Goal: Task Accomplishment & Management: Manage account settings

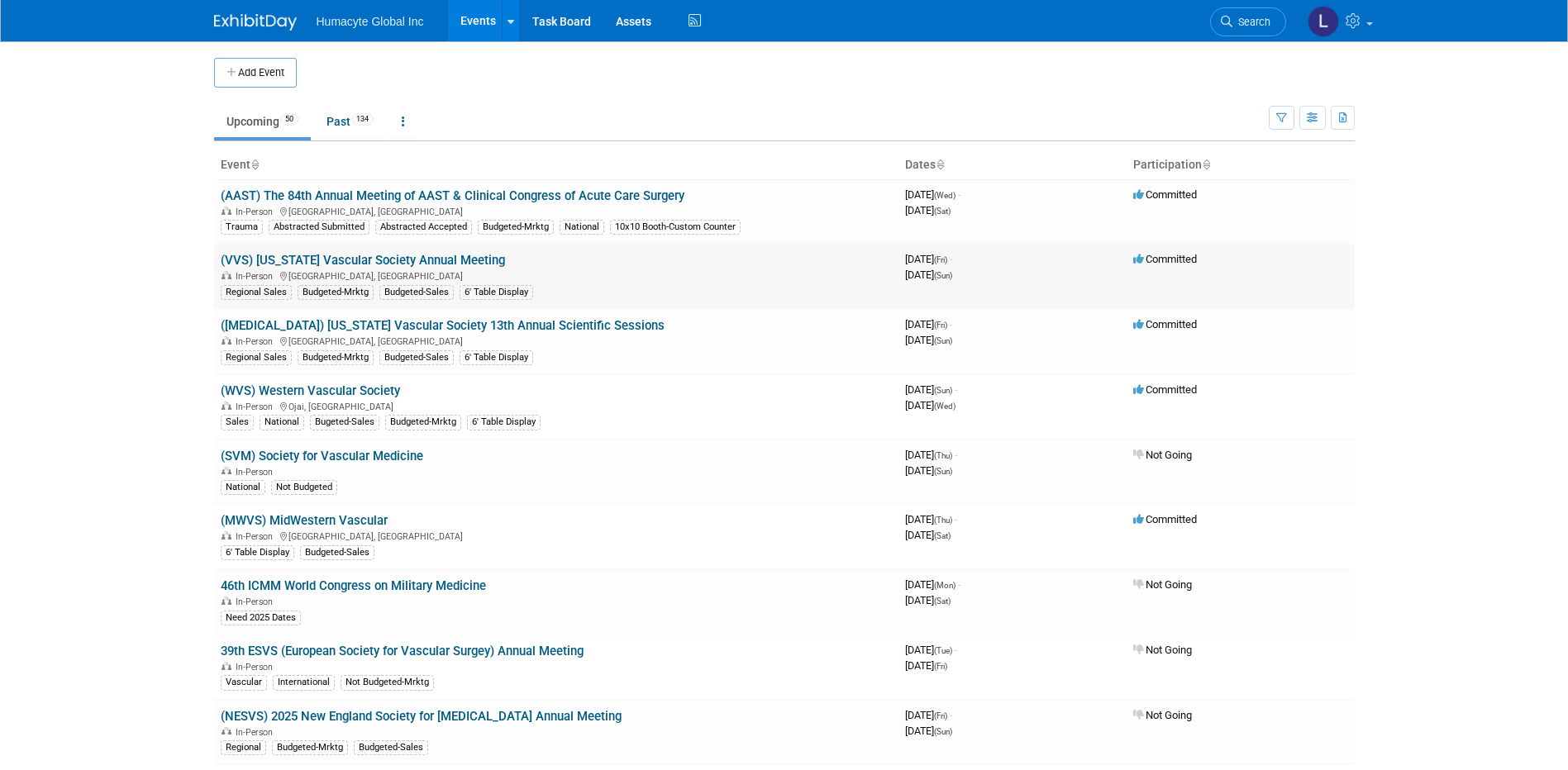
click at [393, 271] on div "In-Person Roanoke, VA" at bounding box center [556, 275] width 671 height 14
click at [390, 262] on link "(VVS) [US_STATE] Vascular Society Annual Meeting" at bounding box center [362, 261] width 285 height 15
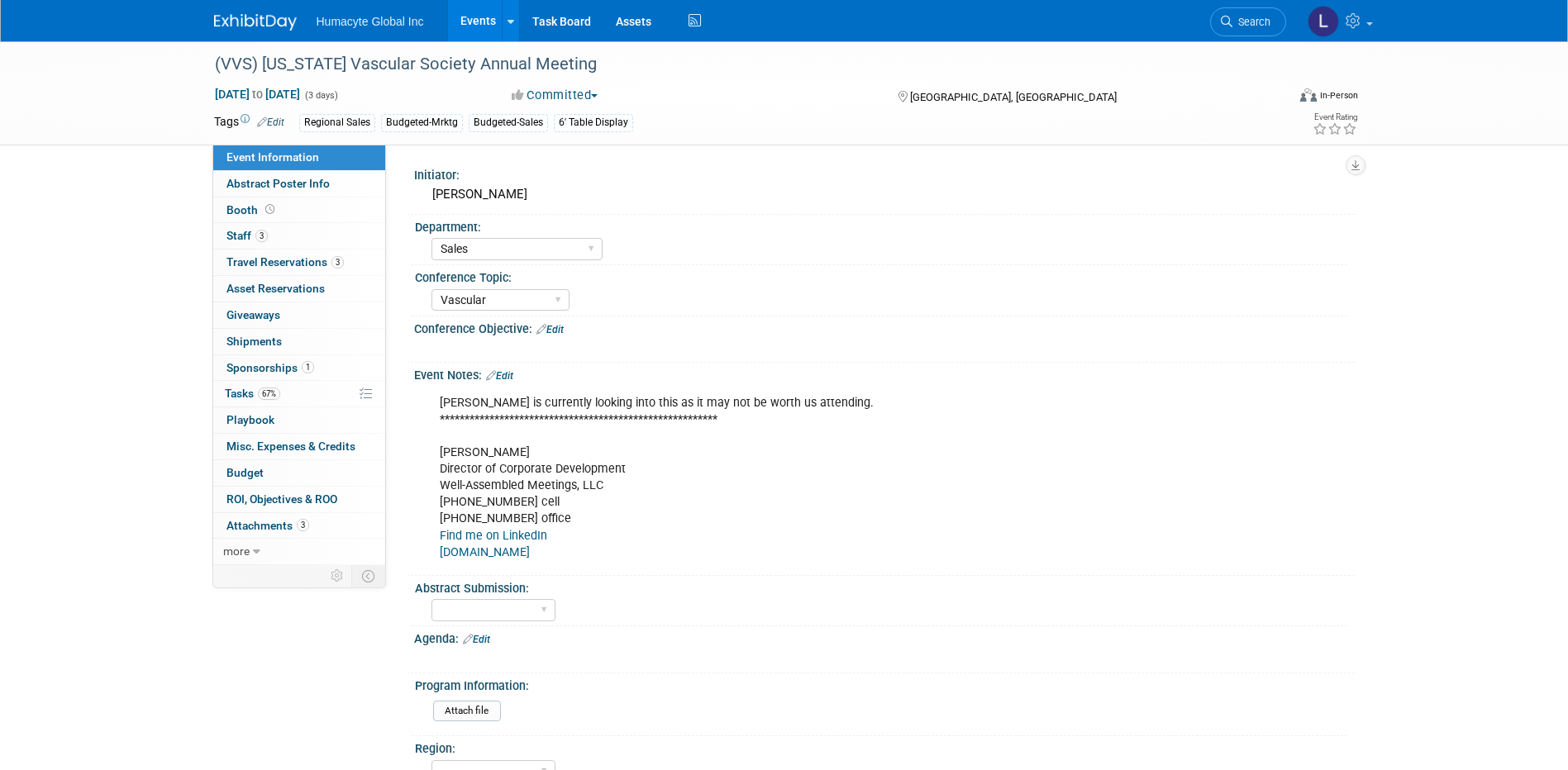
select select "Sales"
select select "Vascular"
click at [236, 344] on span "Shipments 0" at bounding box center [254, 341] width 56 height 14
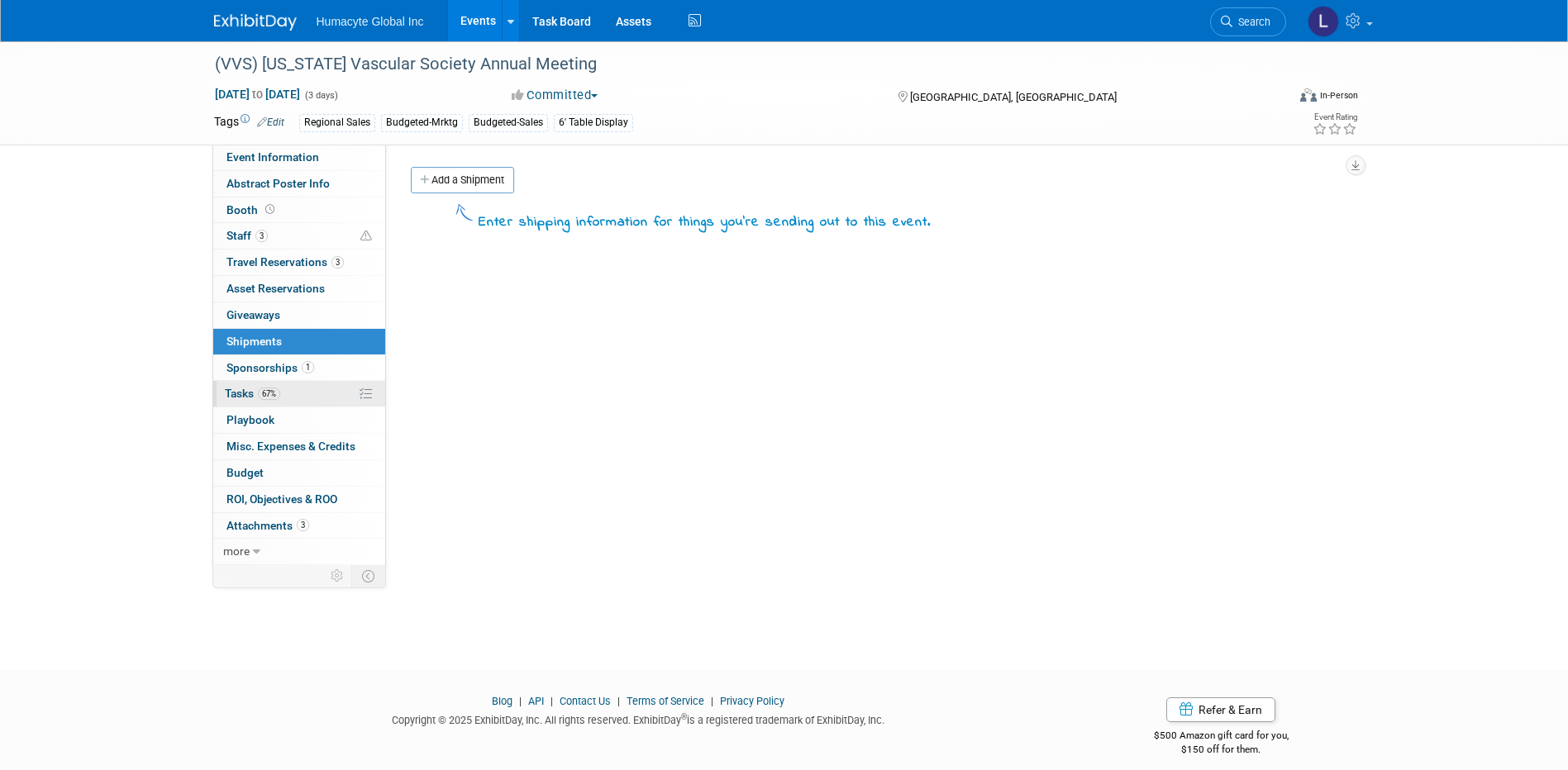
click at [263, 387] on span "Tasks 67%" at bounding box center [252, 393] width 56 height 14
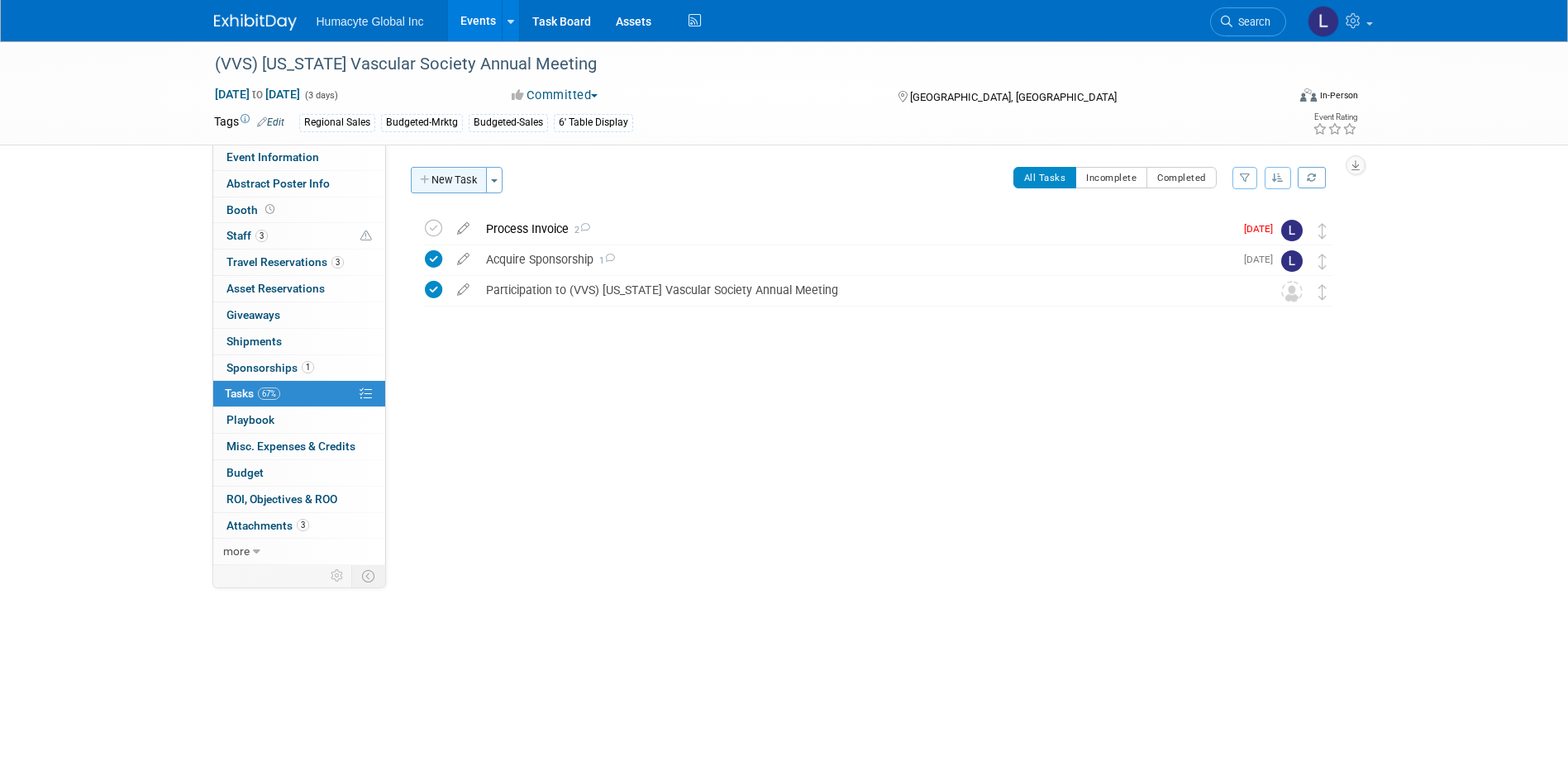
click at [470, 176] on button "New Task" at bounding box center [448, 180] width 76 height 26
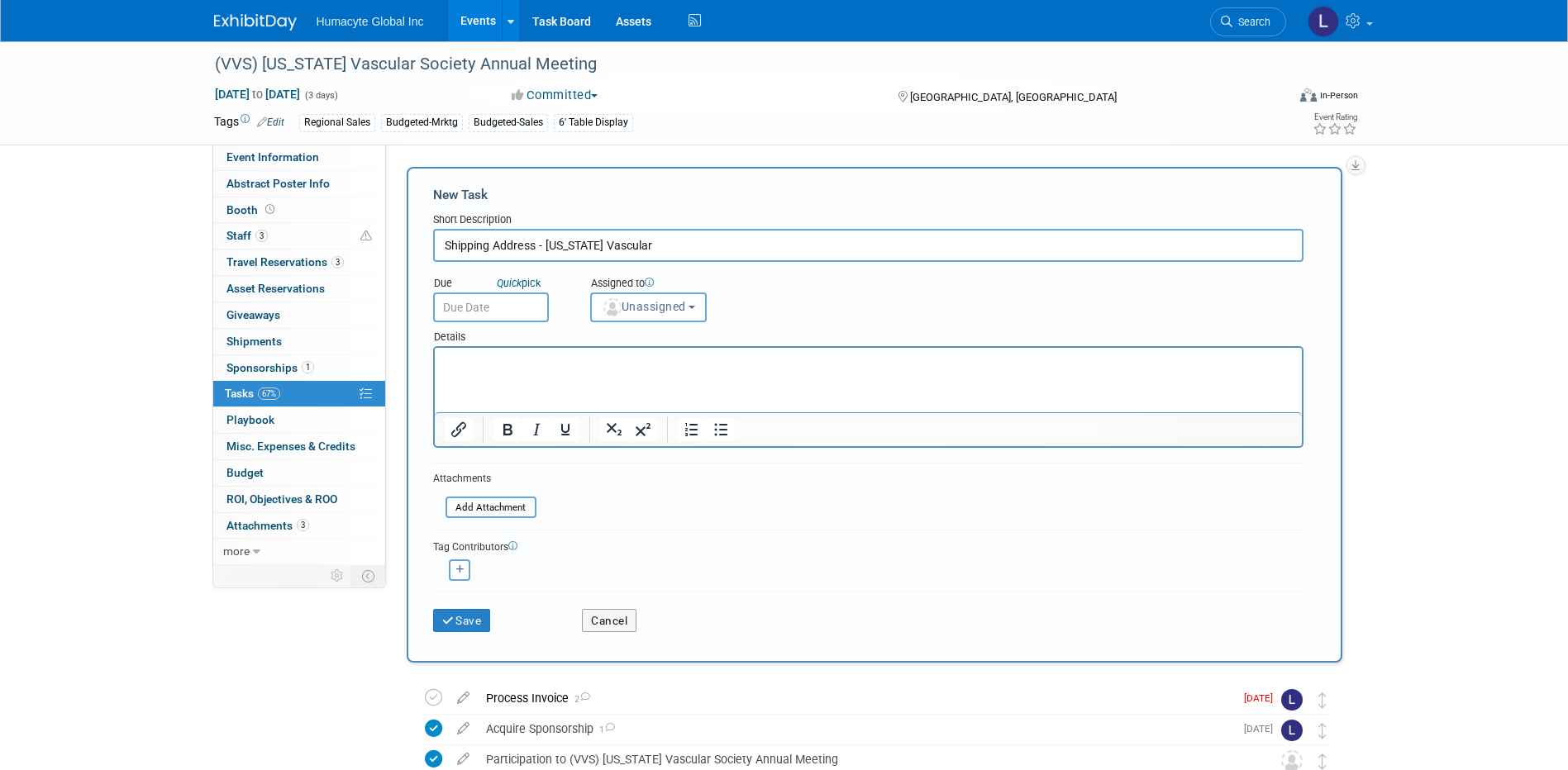
type input "Shipping Address - Virginia Vascular"
click at [459, 304] on input "text" at bounding box center [491, 307] width 116 height 30
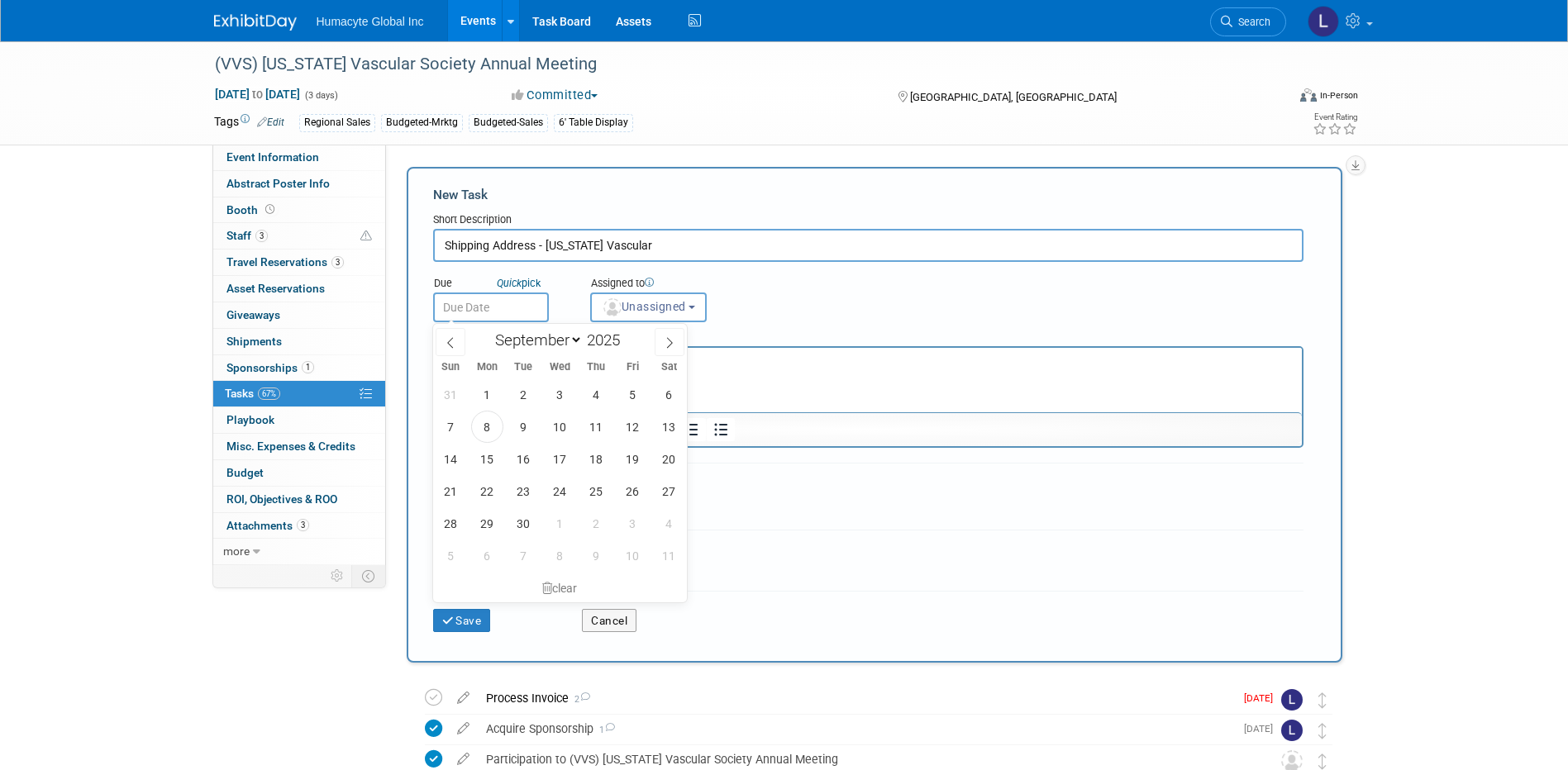
click at [480, 22] on link "Events" at bounding box center [478, 20] width 60 height 41
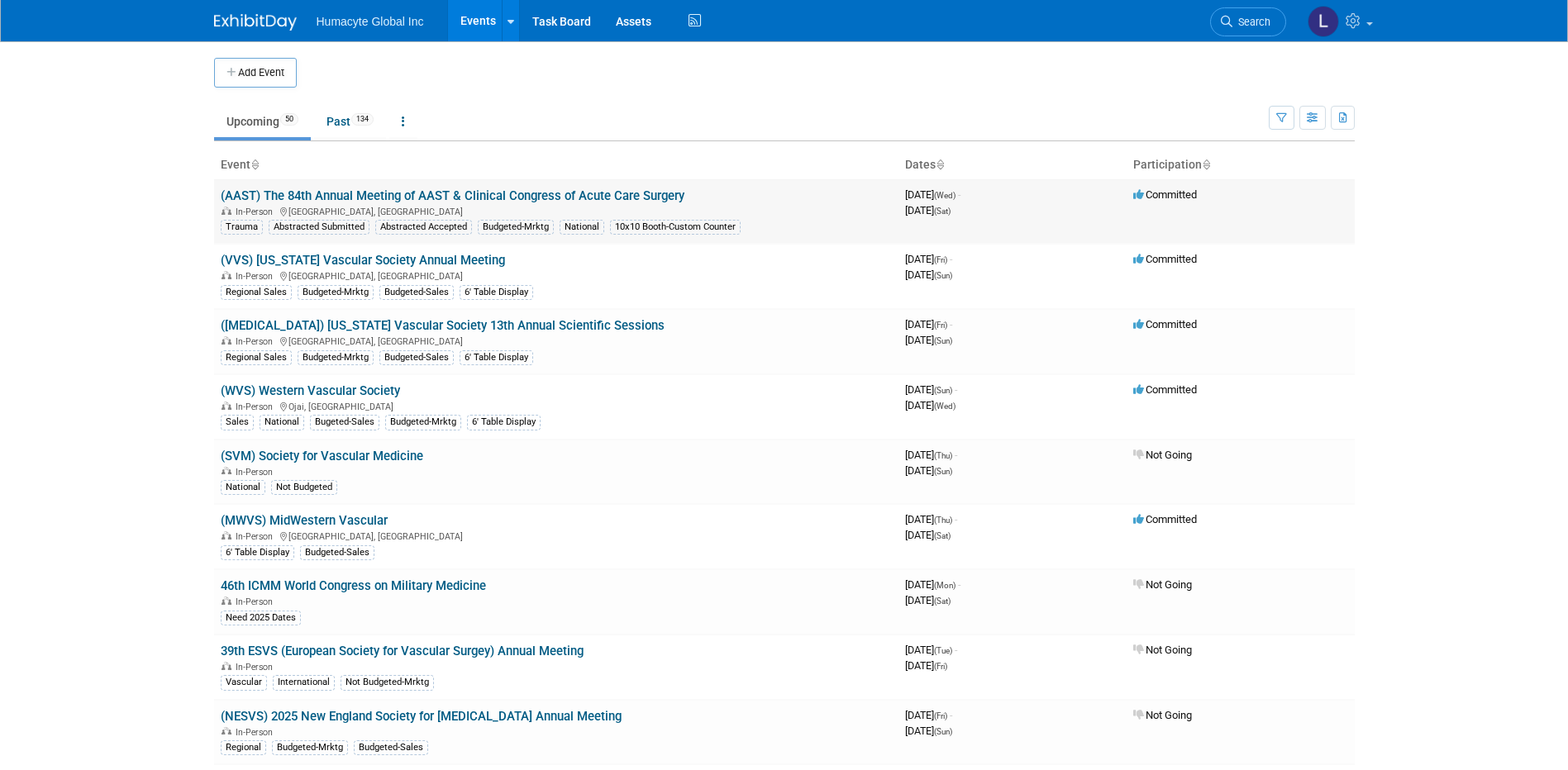
click at [331, 199] on link "(AAST) The 84th Annual Meeting of AAST & Clinical Congress of Acute Care Surgery" at bounding box center [452, 196] width 464 height 15
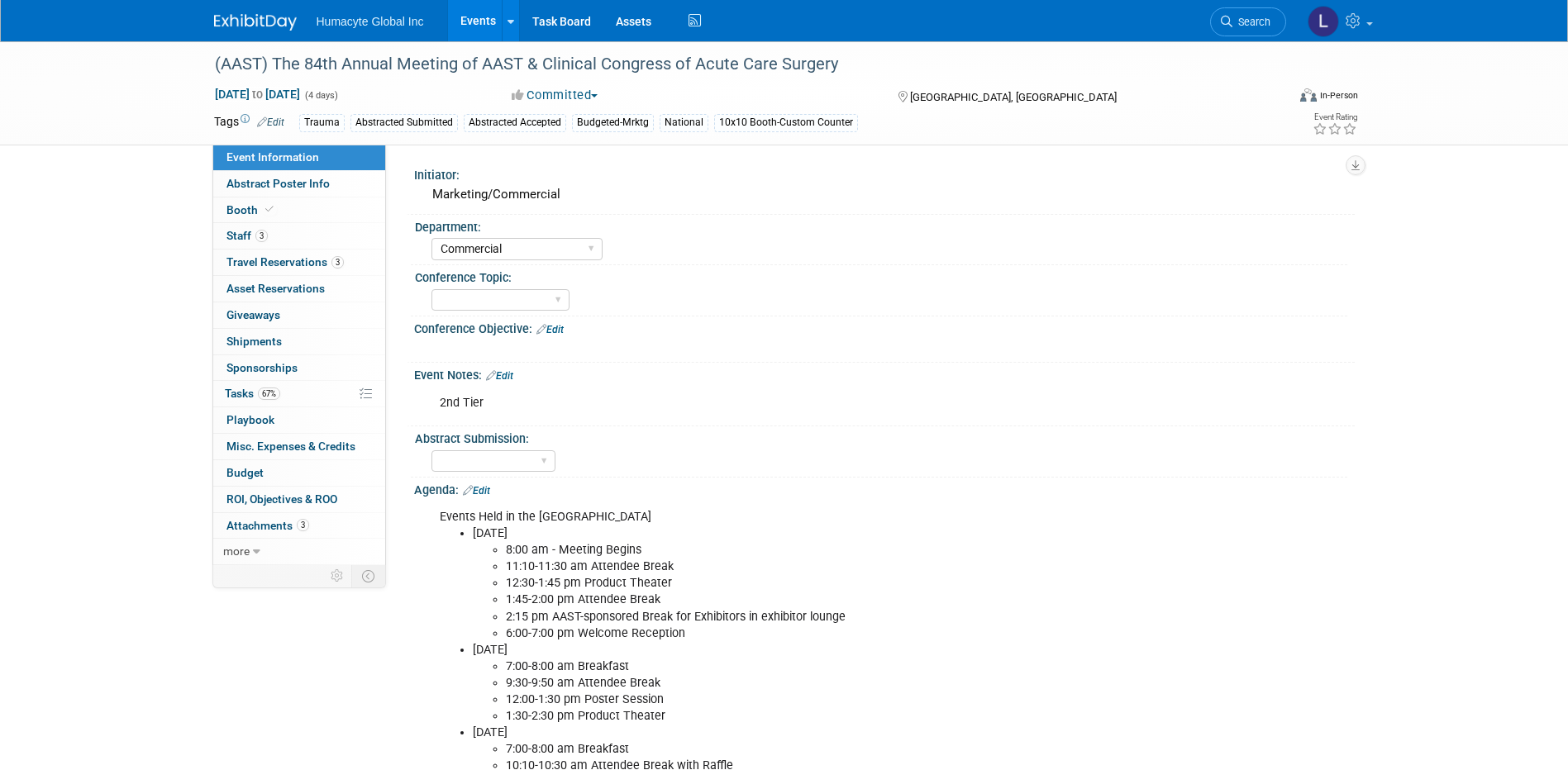
select select "Commercial"
select select "Northeast"
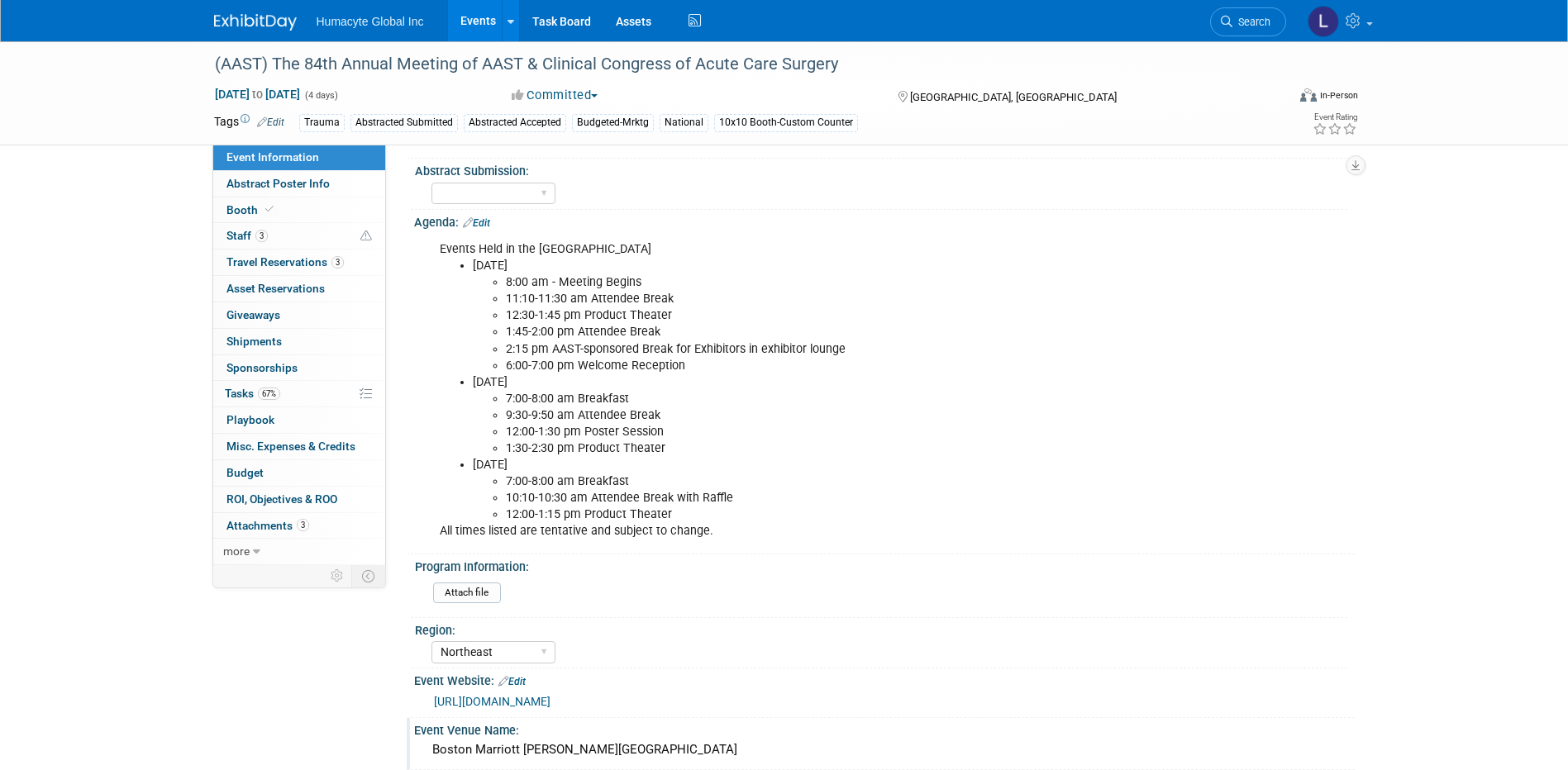
scroll to position [578, 0]
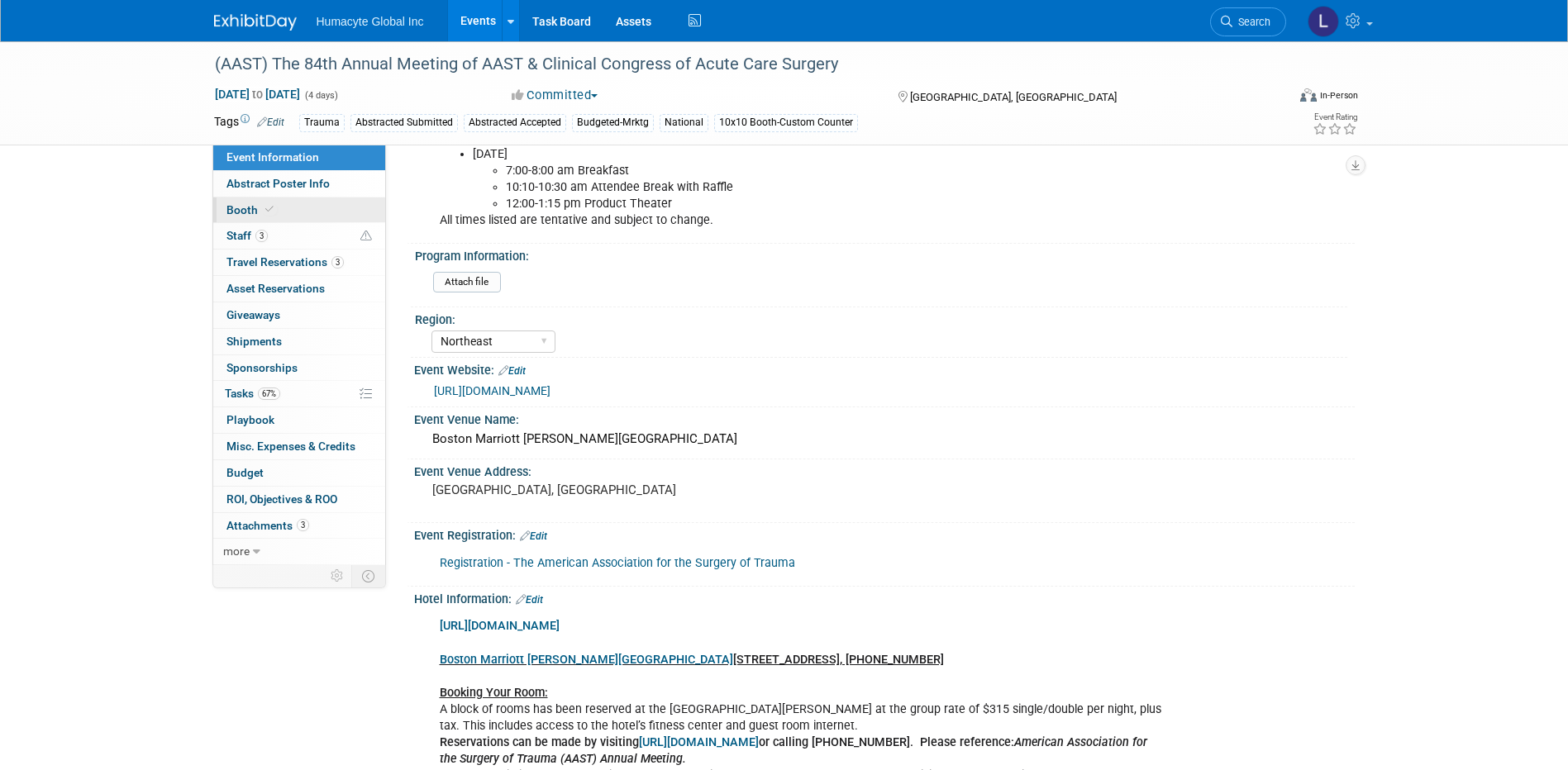
click at [233, 204] on span "Booth" at bounding box center [252, 210] width 51 height 14
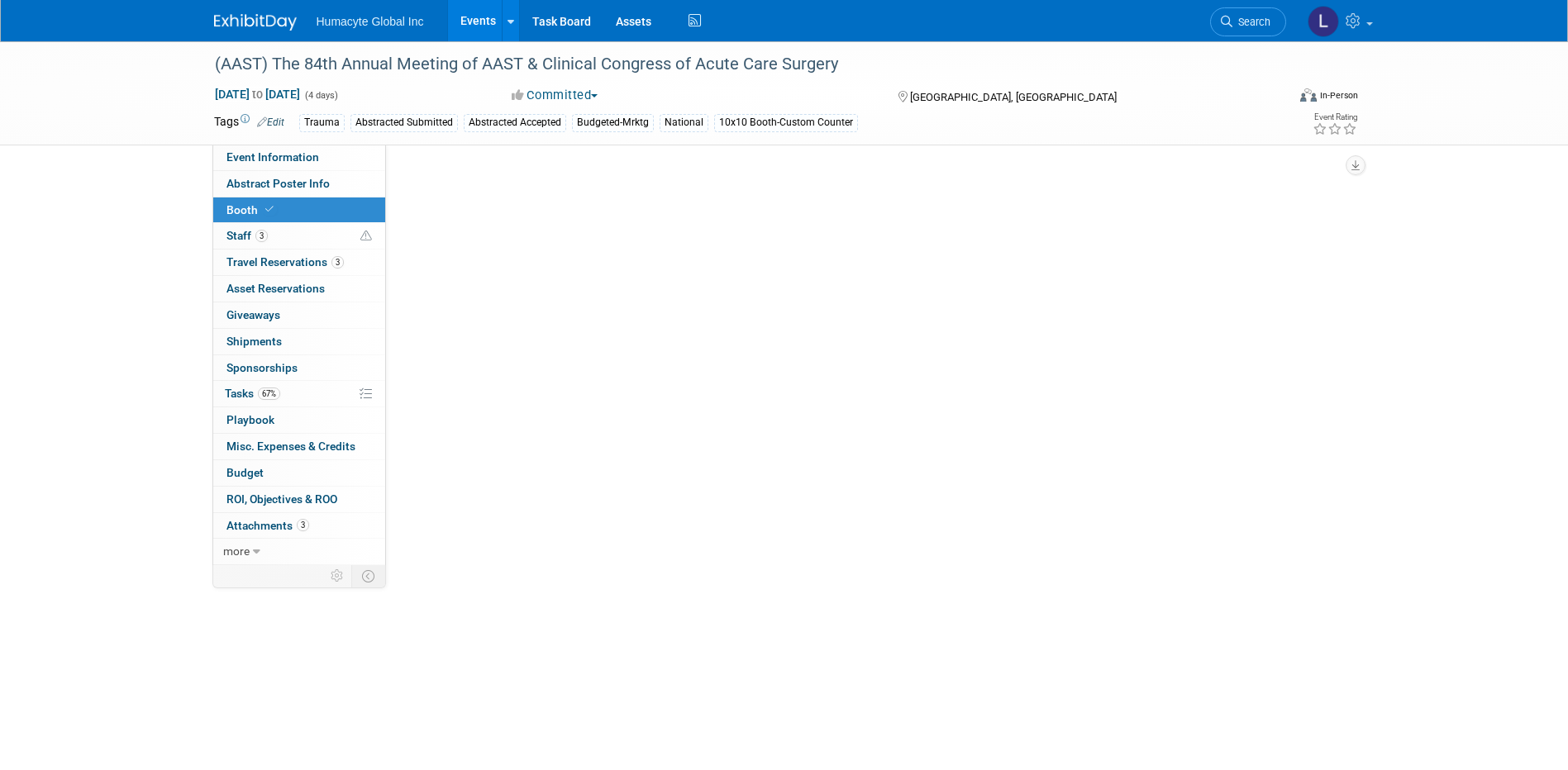
scroll to position [0, 0]
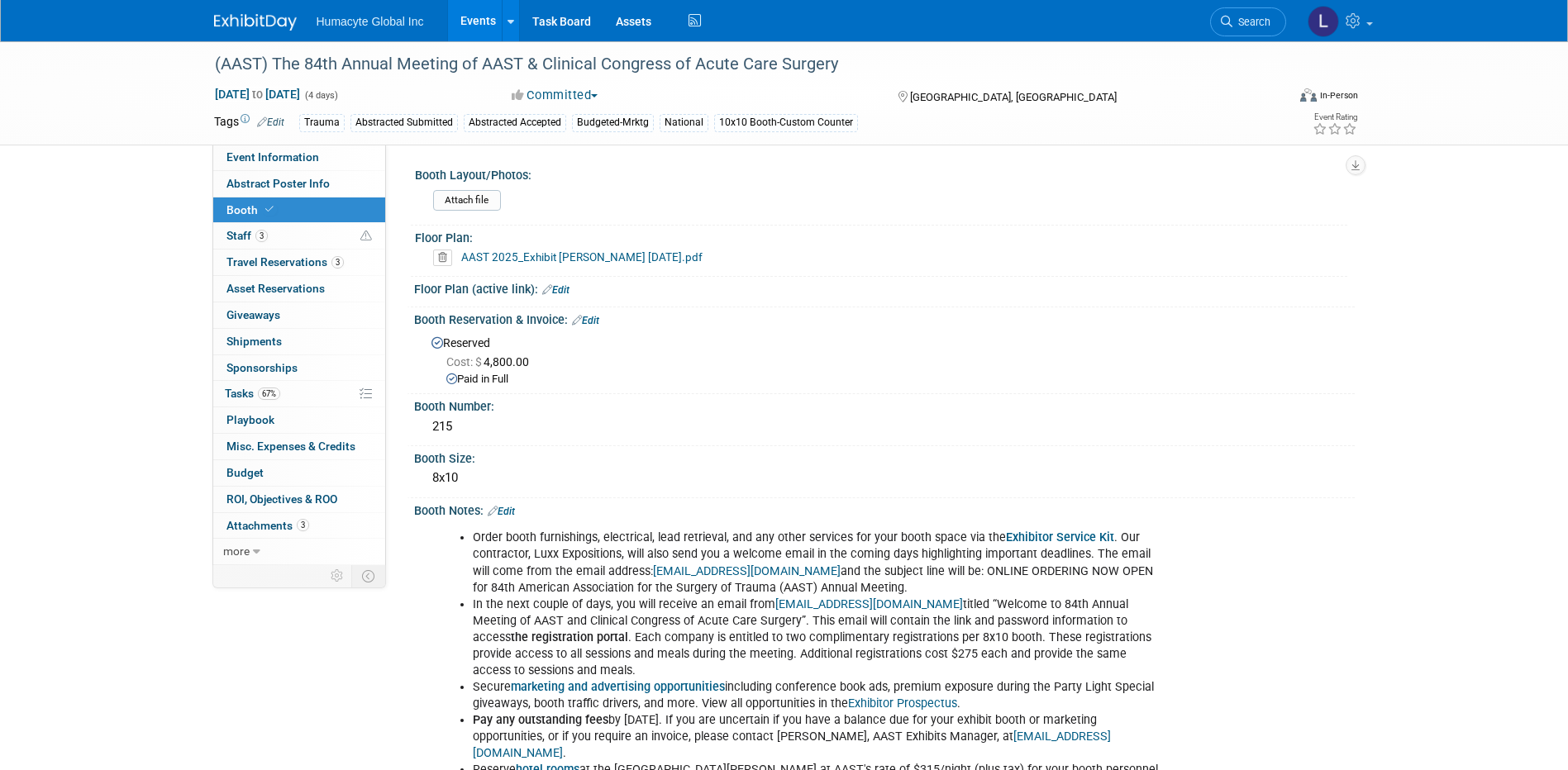
click at [475, 9] on link "Events" at bounding box center [478, 20] width 60 height 41
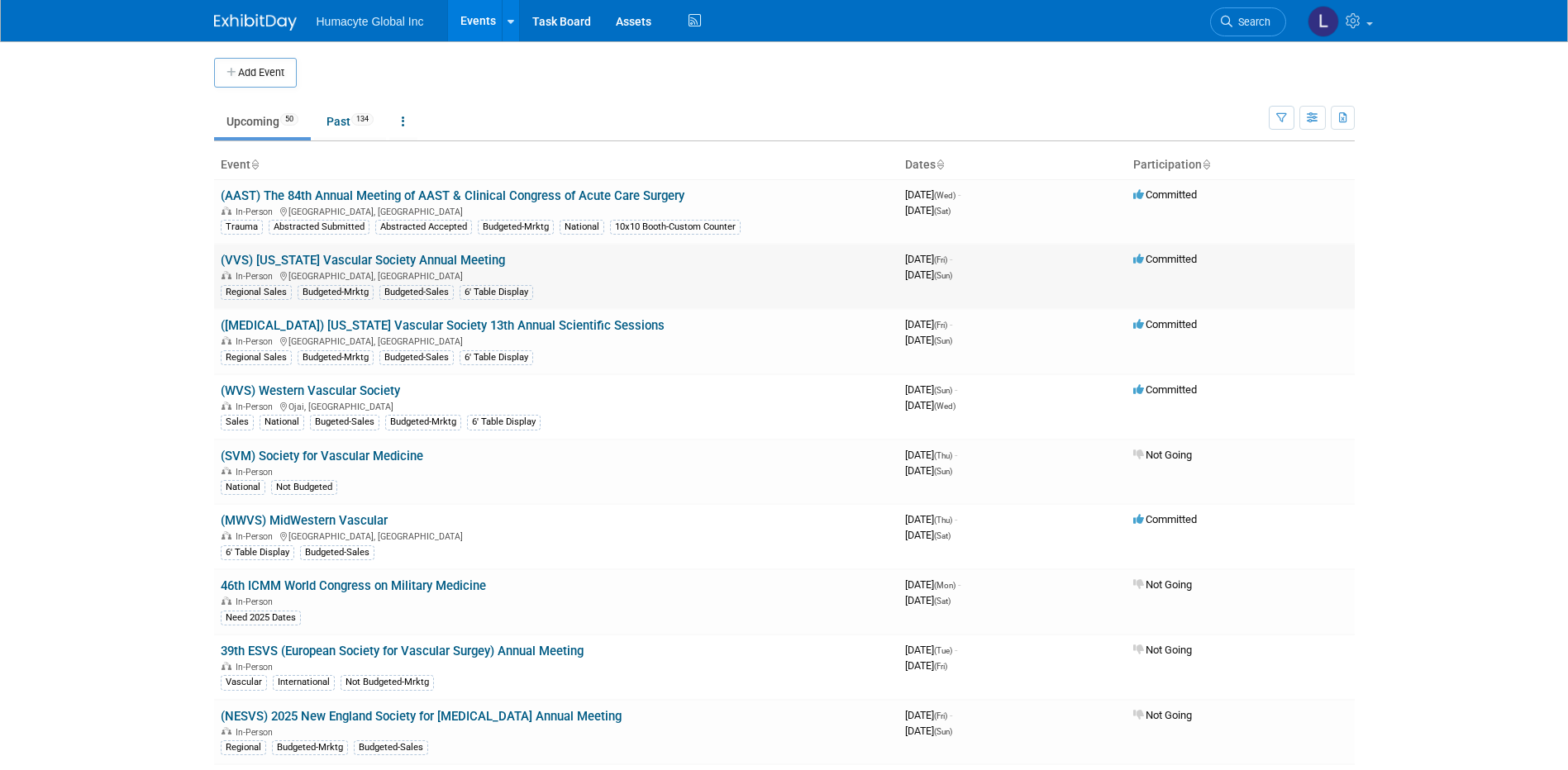
click at [339, 256] on link "(VVS) [US_STATE] Vascular Society Annual Meeting" at bounding box center [362, 261] width 285 height 15
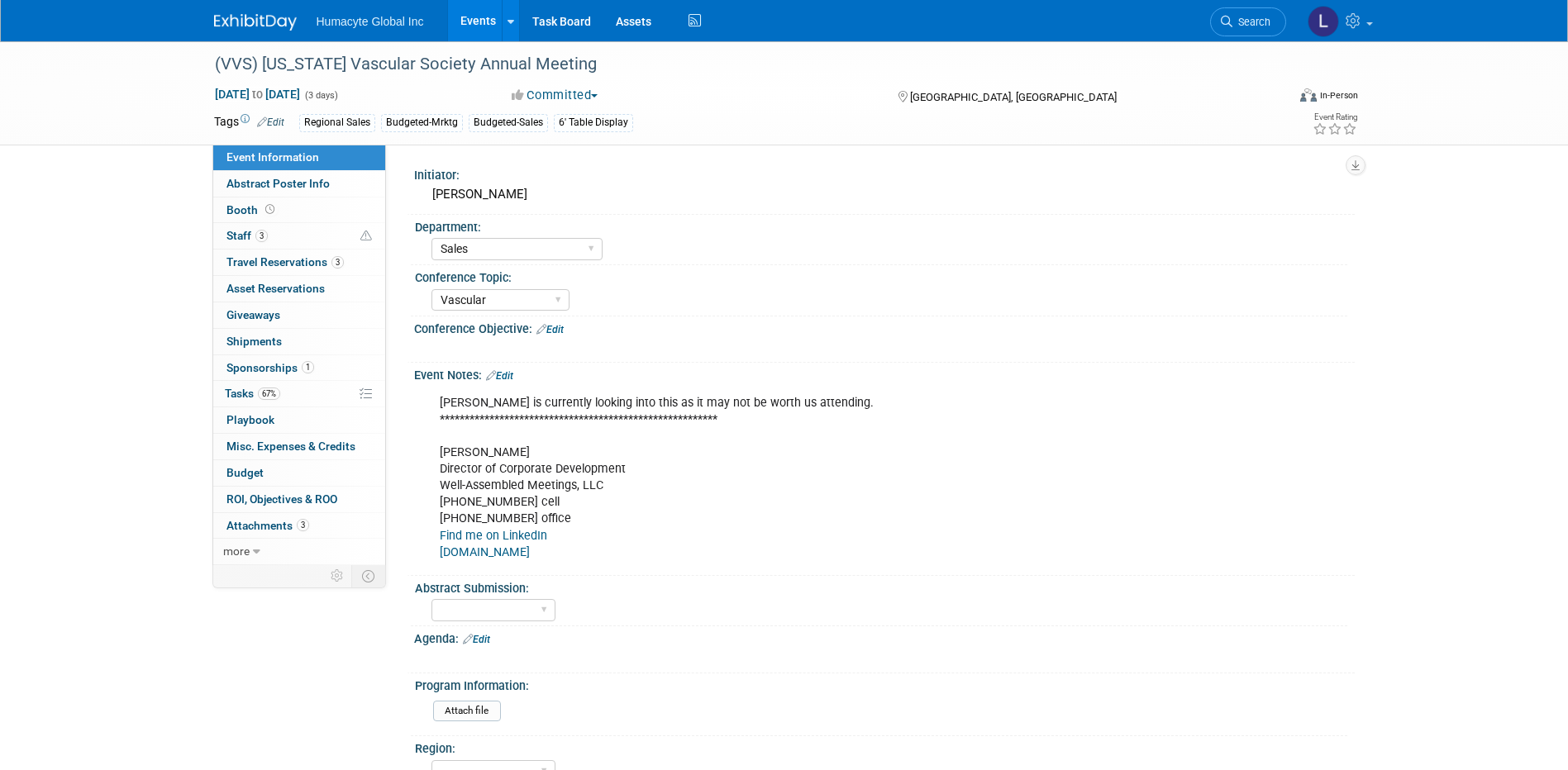
select select "Sales"
select select "Vascular"
click at [247, 230] on span "Staff 3" at bounding box center [247, 236] width 41 height 14
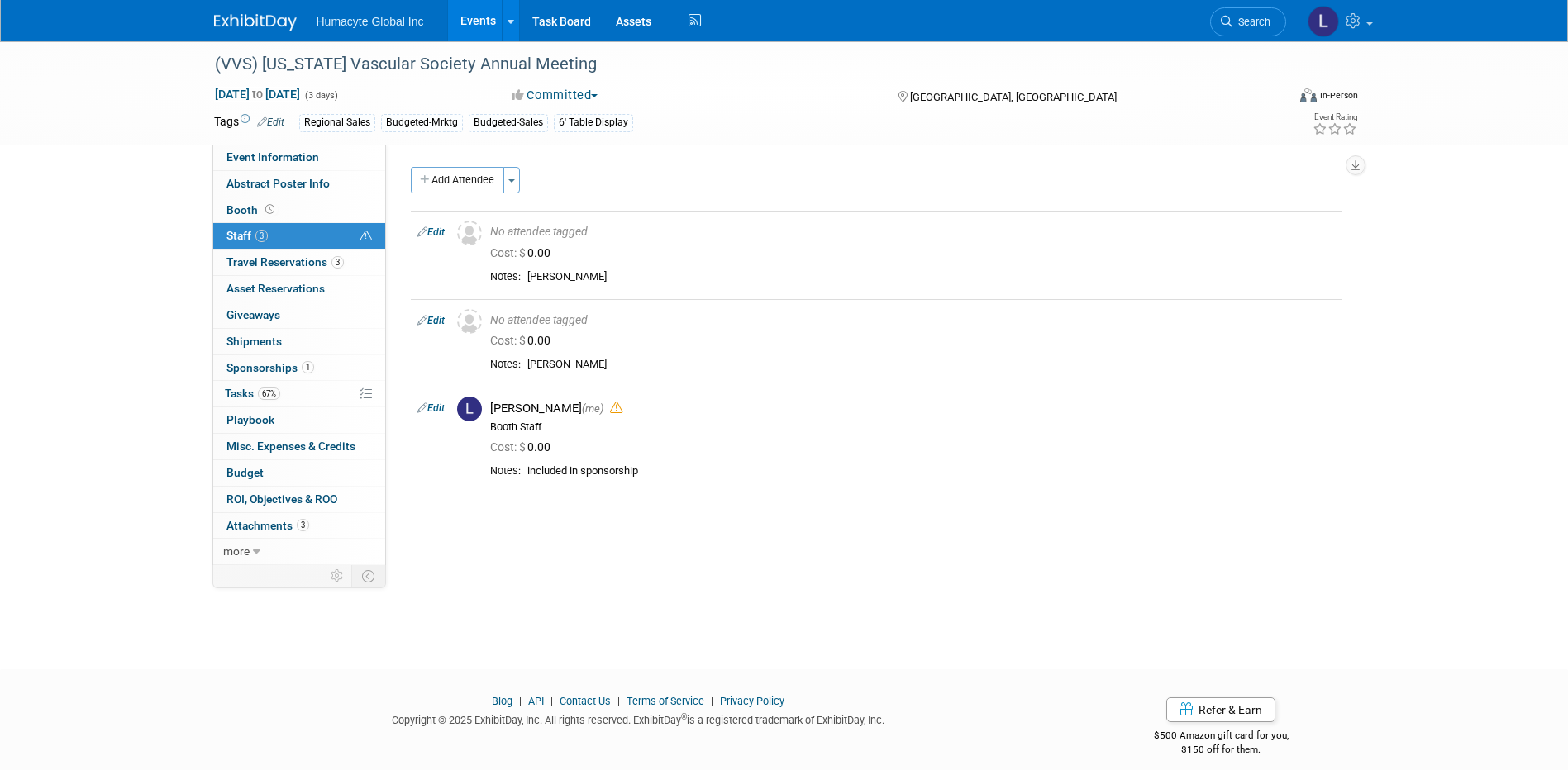
click at [470, 14] on link "Events" at bounding box center [478, 20] width 60 height 41
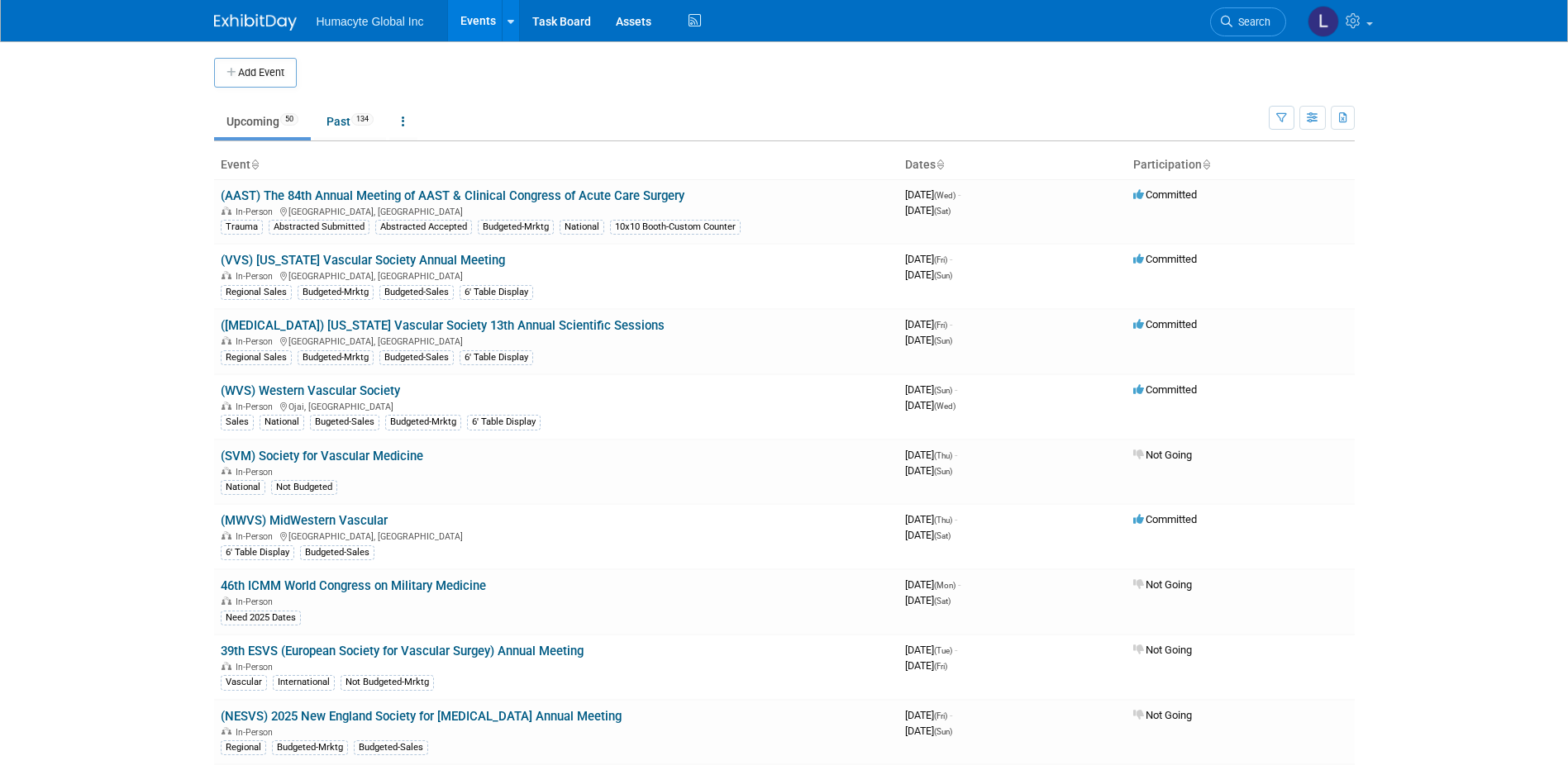
click at [297, 518] on link "(MWVS) MidWestern Vascular" at bounding box center [304, 521] width 167 height 15
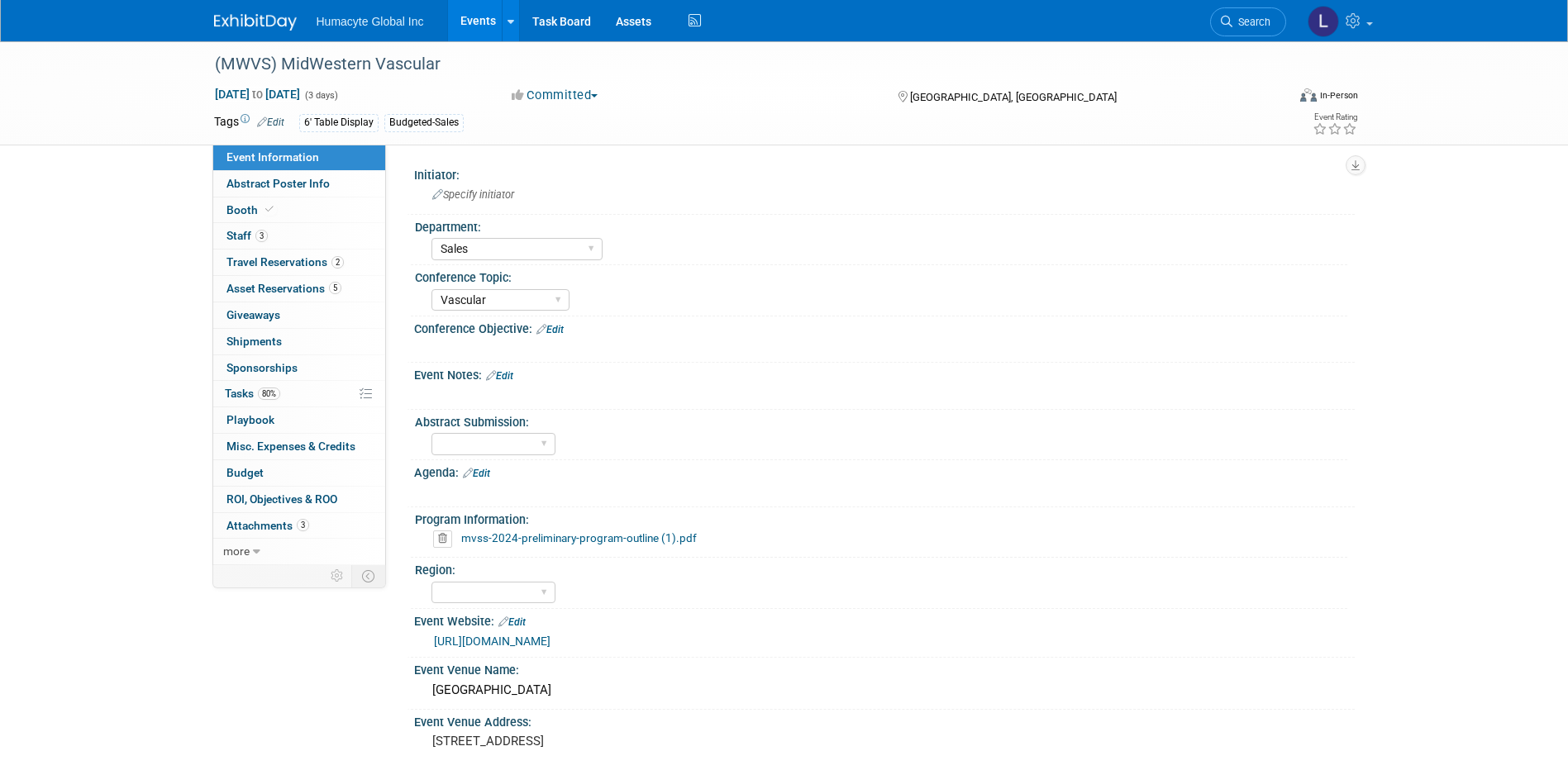
select select "Sales"
select select "Vascular"
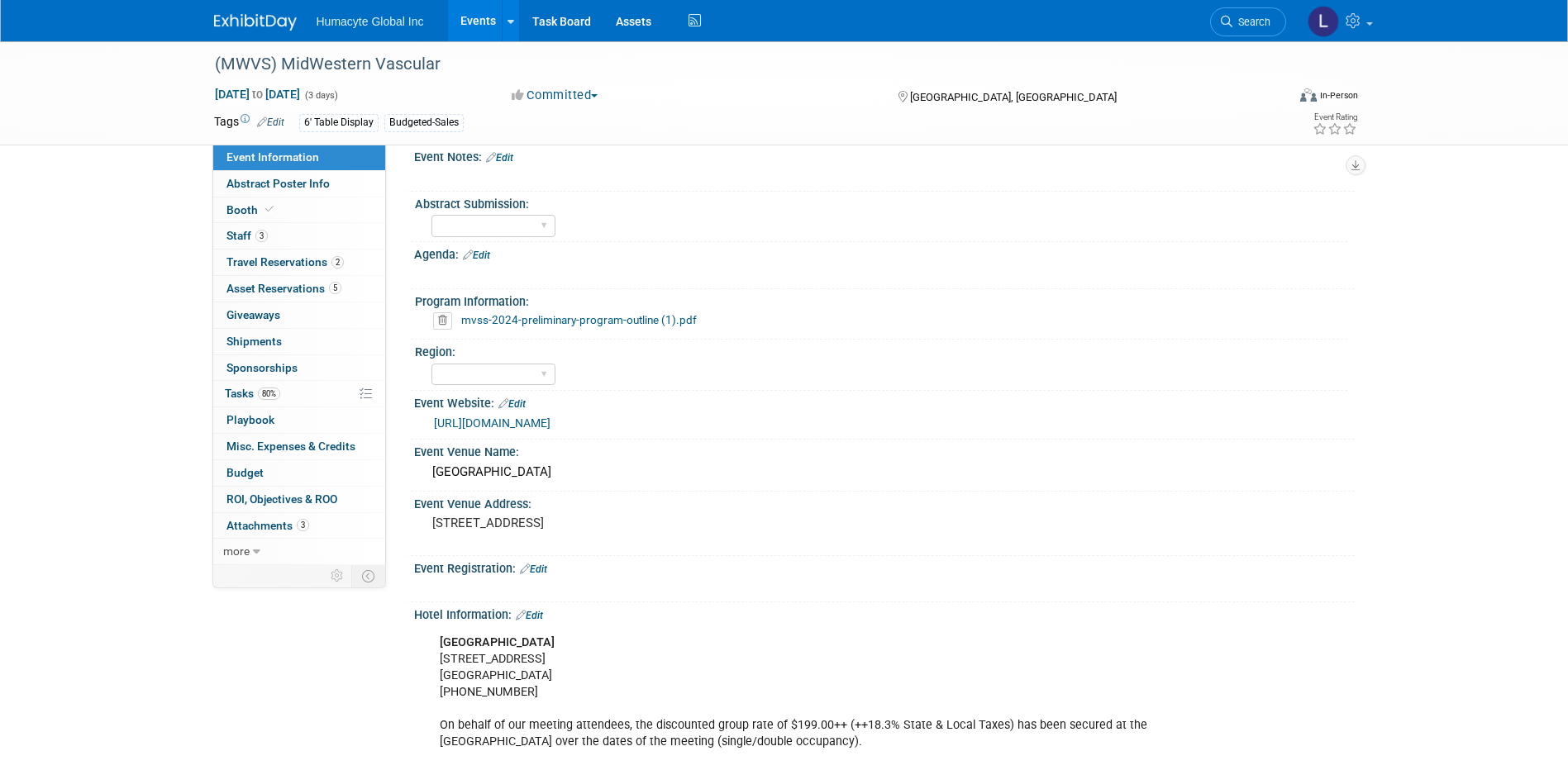
scroll to position [248, 0]
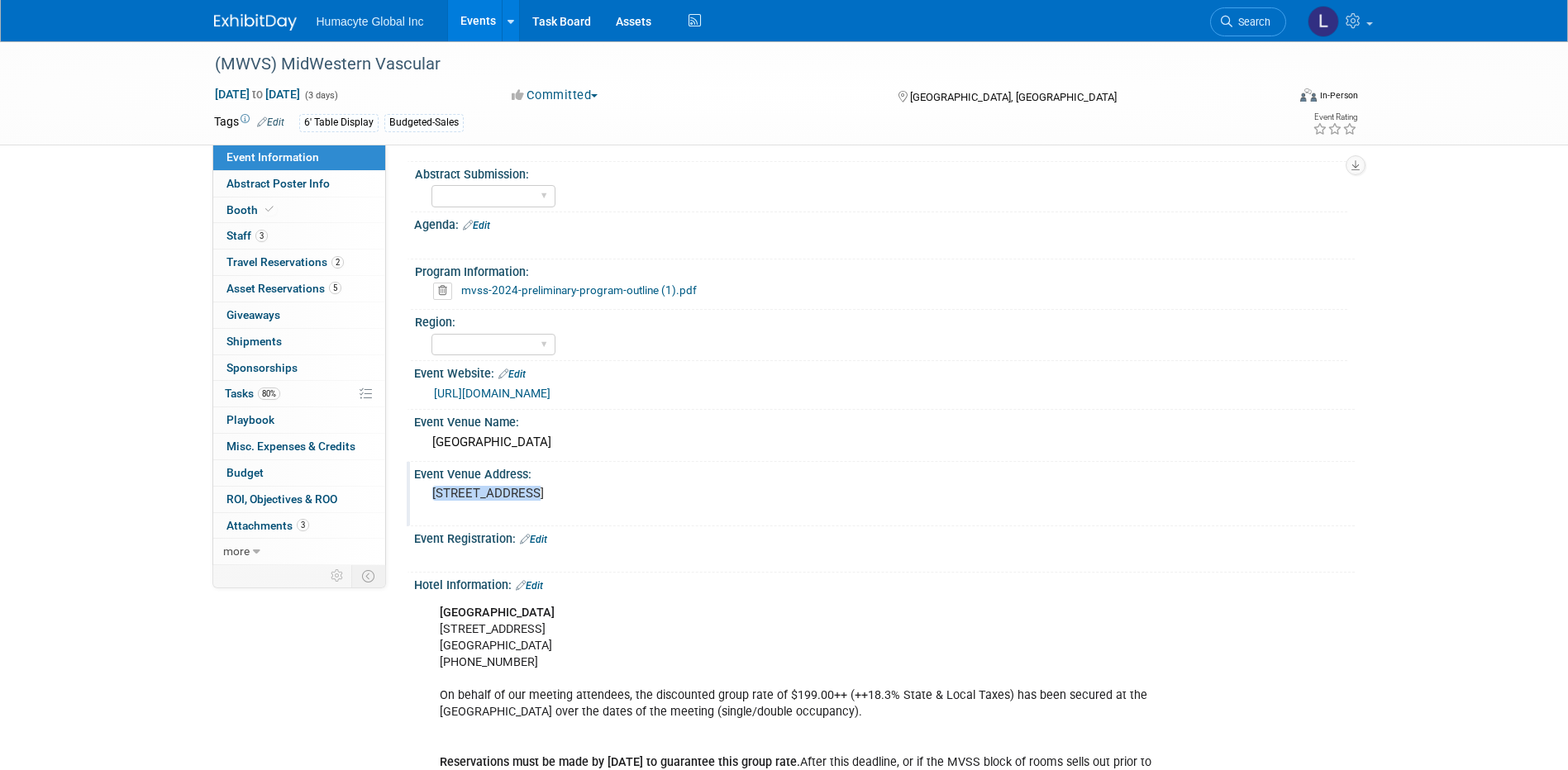
drag, startPoint x: 520, startPoint y: 496, endPoint x: 430, endPoint y: 498, distance: 90.0
click at [430, 498] on div "35 West 5th St. Cincinnati, OH" at bounding box center [610, 501] width 367 height 38
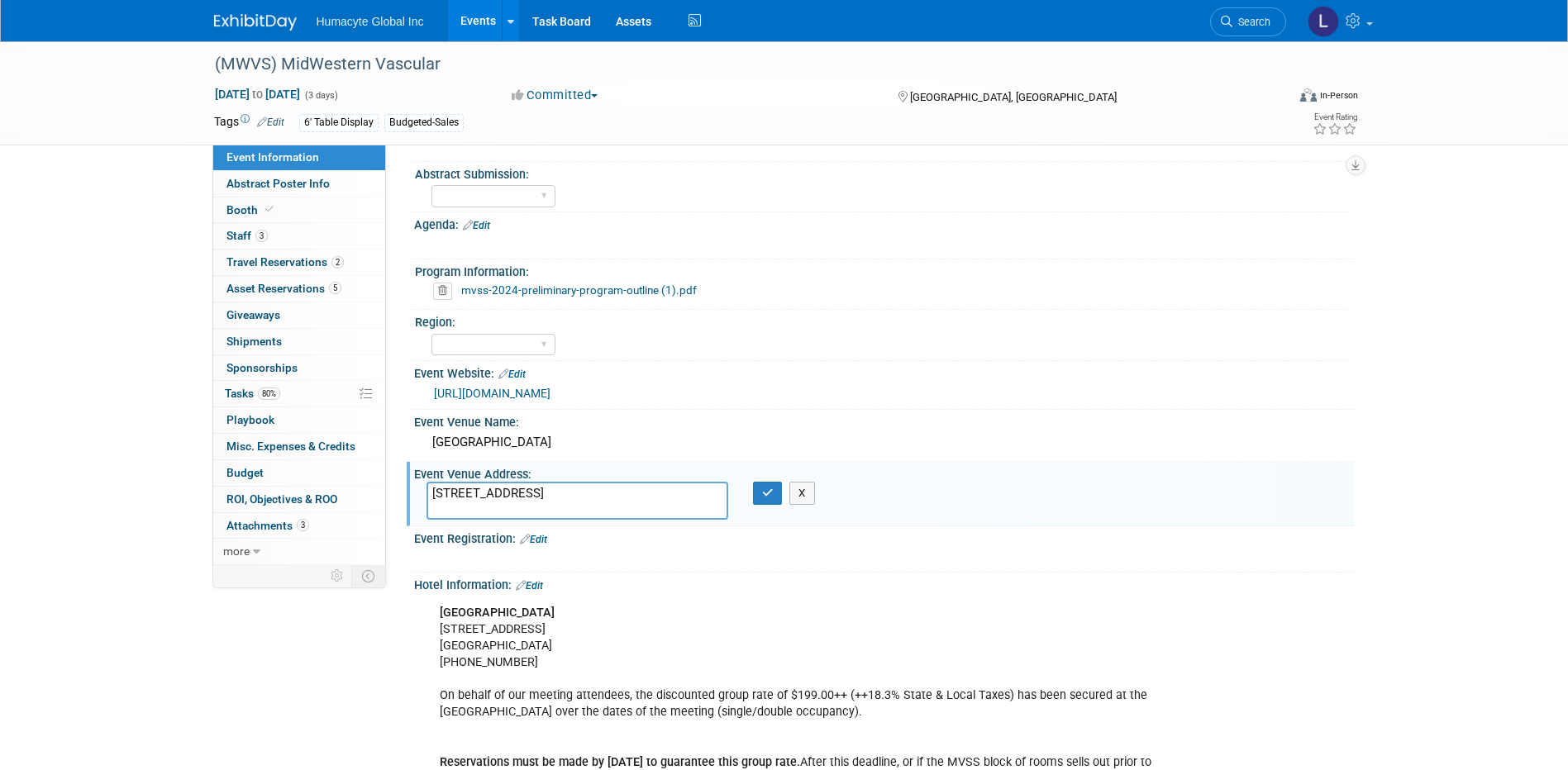
drag, startPoint x: 514, startPoint y: 506, endPoint x: 410, endPoint y: 515, distance: 104.4
click at [410, 515] on div "Event Venue Address: 35 West 5th St. Cincinnati, OH 35 West 5th St. Cincinnati,…" at bounding box center [881, 493] width 948 height 63
drag, startPoint x: 671, startPoint y: 593, endPoint x: 612, endPoint y: 624, distance: 66.6
click at [671, 593] on div "Hilton Cincinnati Netherland Plaza 35 West 5th St. Cincinnati, OH 45202 513-665…" at bounding box center [882, 597] width 920 height 8
drag, startPoint x: 520, startPoint y: 644, endPoint x: 558, endPoint y: 648, distance: 38.2
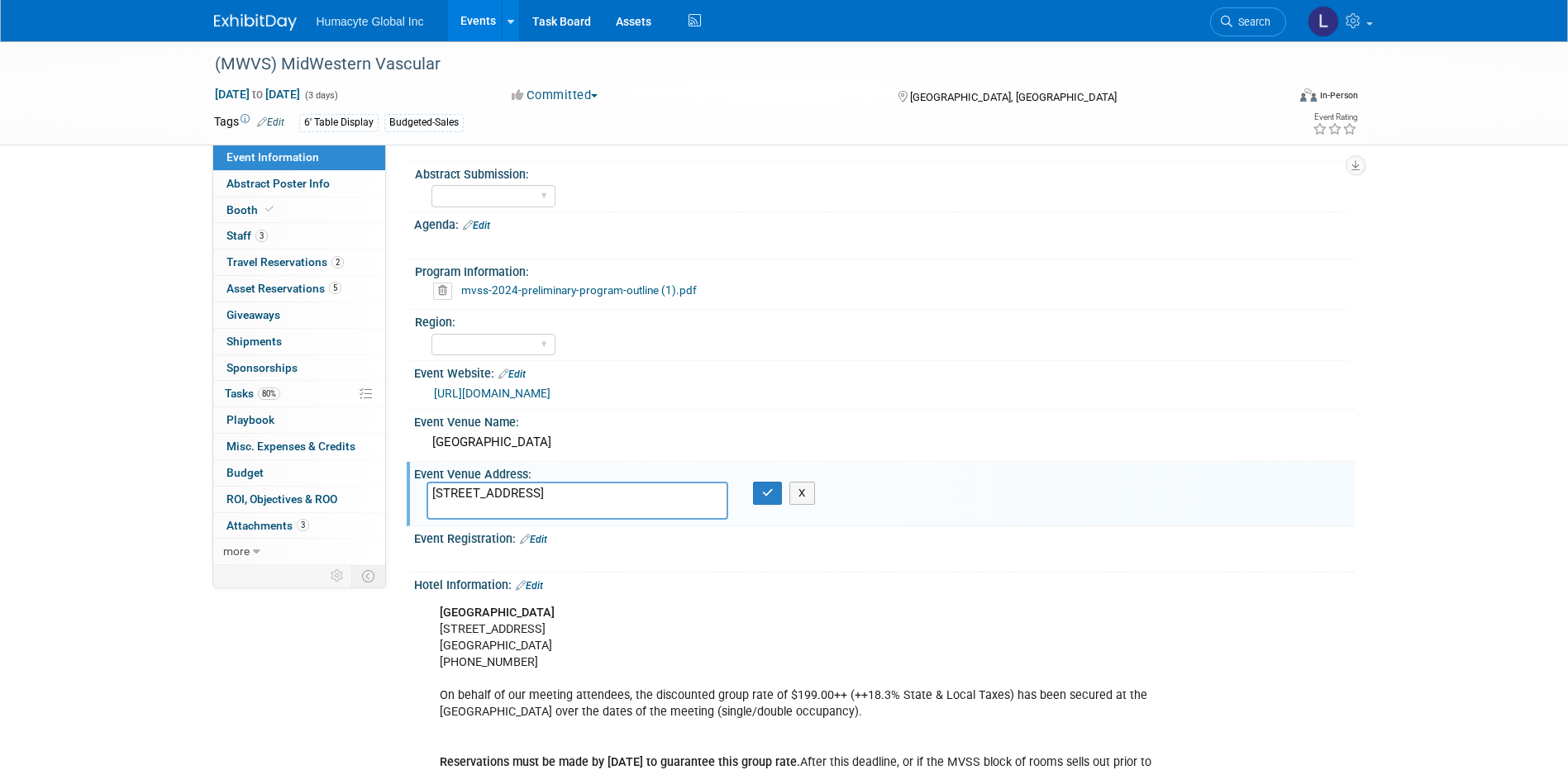
click at [558, 648] on div "Hilton Cincinnati Netherland Plaza 35 West 5th St. Cincinnati, OH 45202 513-665…" at bounding box center [800, 729] width 745 height 265
click at [751, 498] on div "X" at bounding box center [773, 493] width 65 height 23
click at [768, 493] on icon "button" at bounding box center [768, 493] width 12 height 11
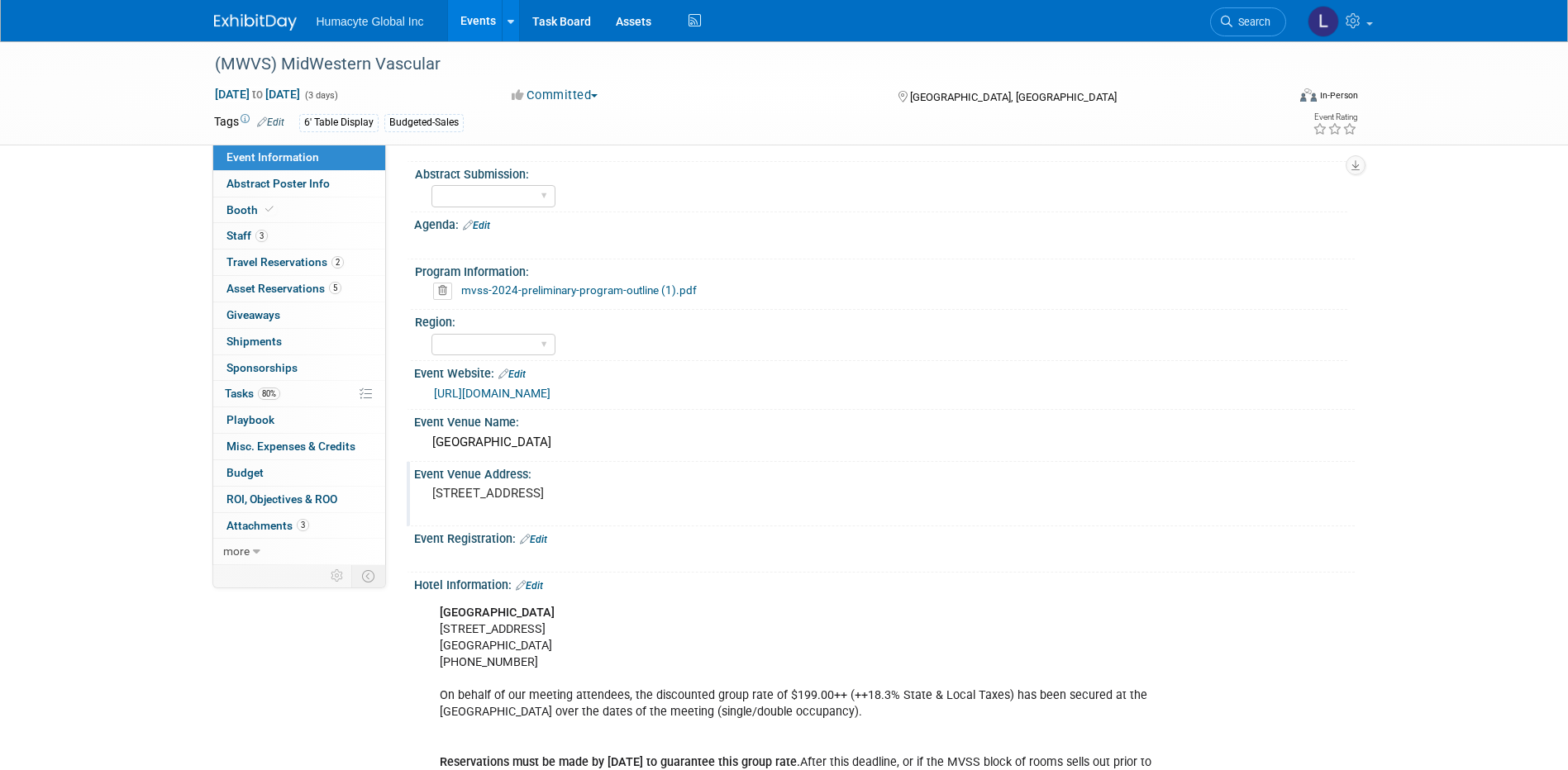
drag, startPoint x: 572, startPoint y: 640, endPoint x: 564, endPoint y: 645, distance: 9.4
click at [570, 640] on div "Hilton Cincinnati Netherland Plaza 35 West 5th St. Cincinnati, OH 45202 513-665…" at bounding box center [800, 729] width 745 height 265
drag, startPoint x: 561, startPoint y: 648, endPoint x: 519, endPoint y: 644, distance: 42.2
click at [519, 644] on div "Hilton Cincinnati Netherland Plaza 35 West 5th St. Cincinnati, OH 45202 513-665…" at bounding box center [800, 729] width 745 height 265
copy div "45202"
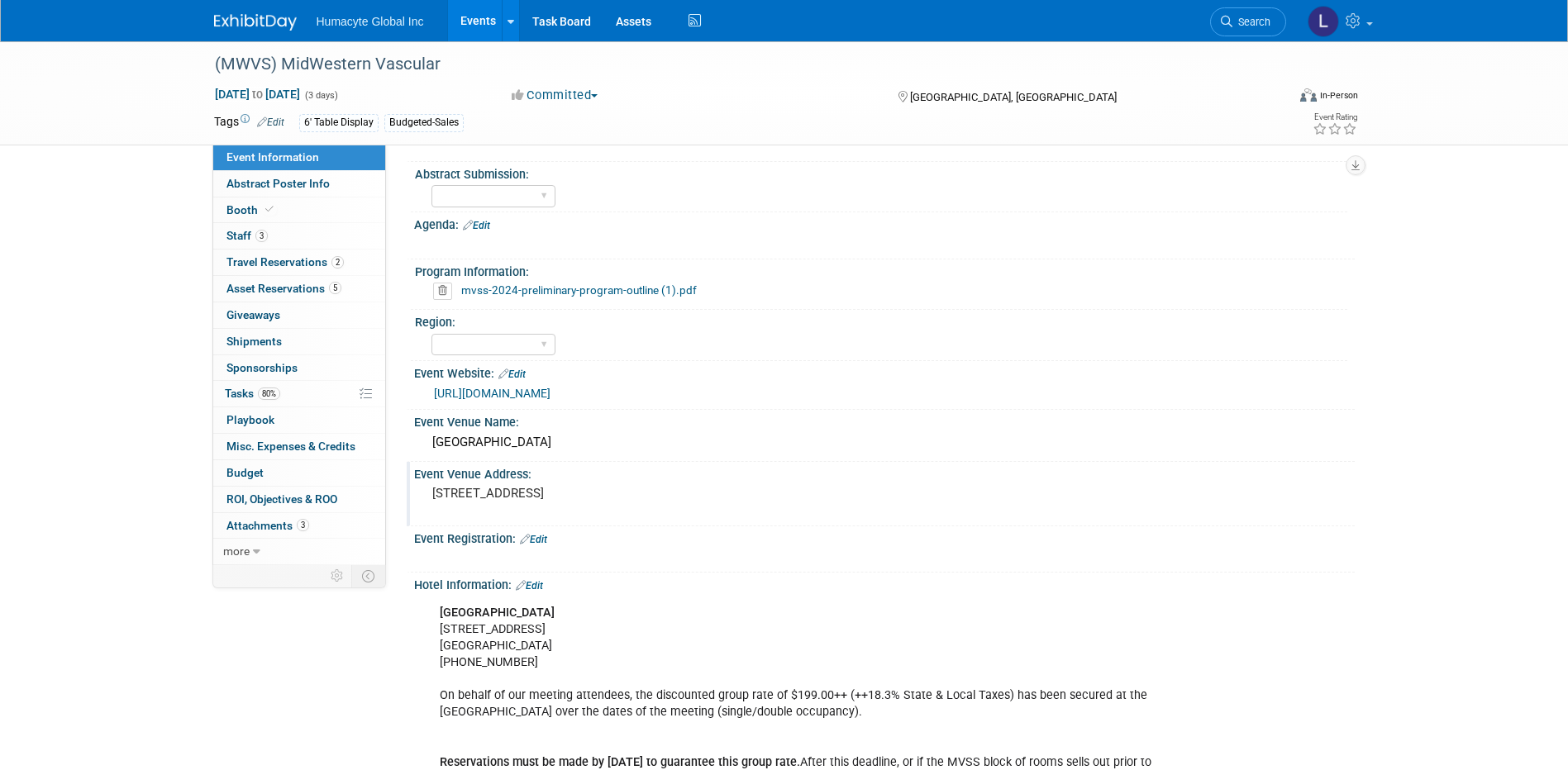
click at [490, 20] on link "Events" at bounding box center [478, 20] width 60 height 41
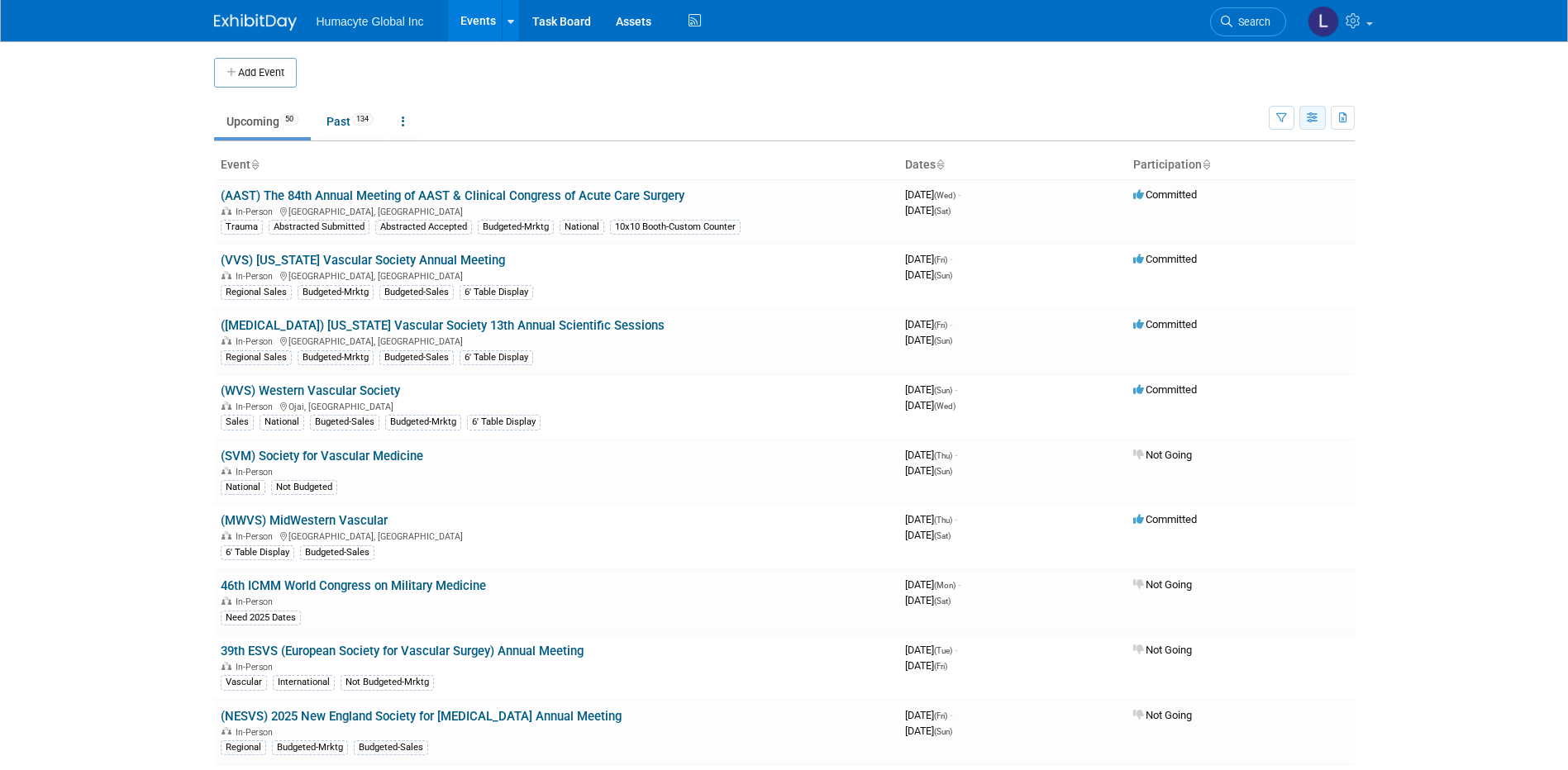
click at [1313, 107] on button "button" at bounding box center [1312, 117] width 26 height 24
click at [1281, 116] on icon "button" at bounding box center [1281, 118] width 11 height 11
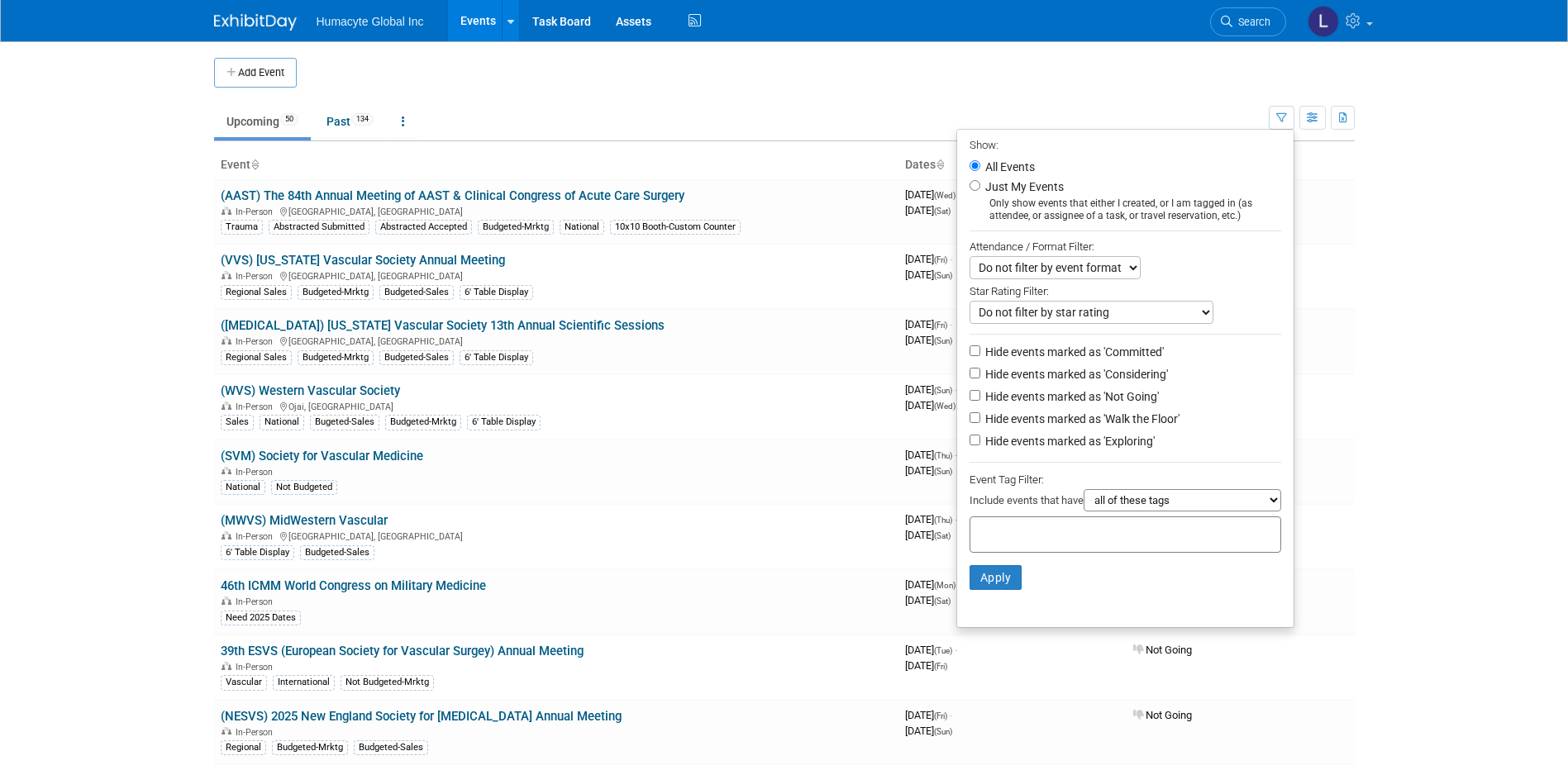
click at [1034, 401] on label "Hide events marked as 'Not Going'" at bounding box center [1070, 397] width 176 height 17
click at [980, 401] on input "Hide events marked as 'Not Going'" at bounding box center [974, 395] width 11 height 11
checkbox input "true"
click at [979, 590] on button "Apply" at bounding box center [996, 578] width 53 height 24
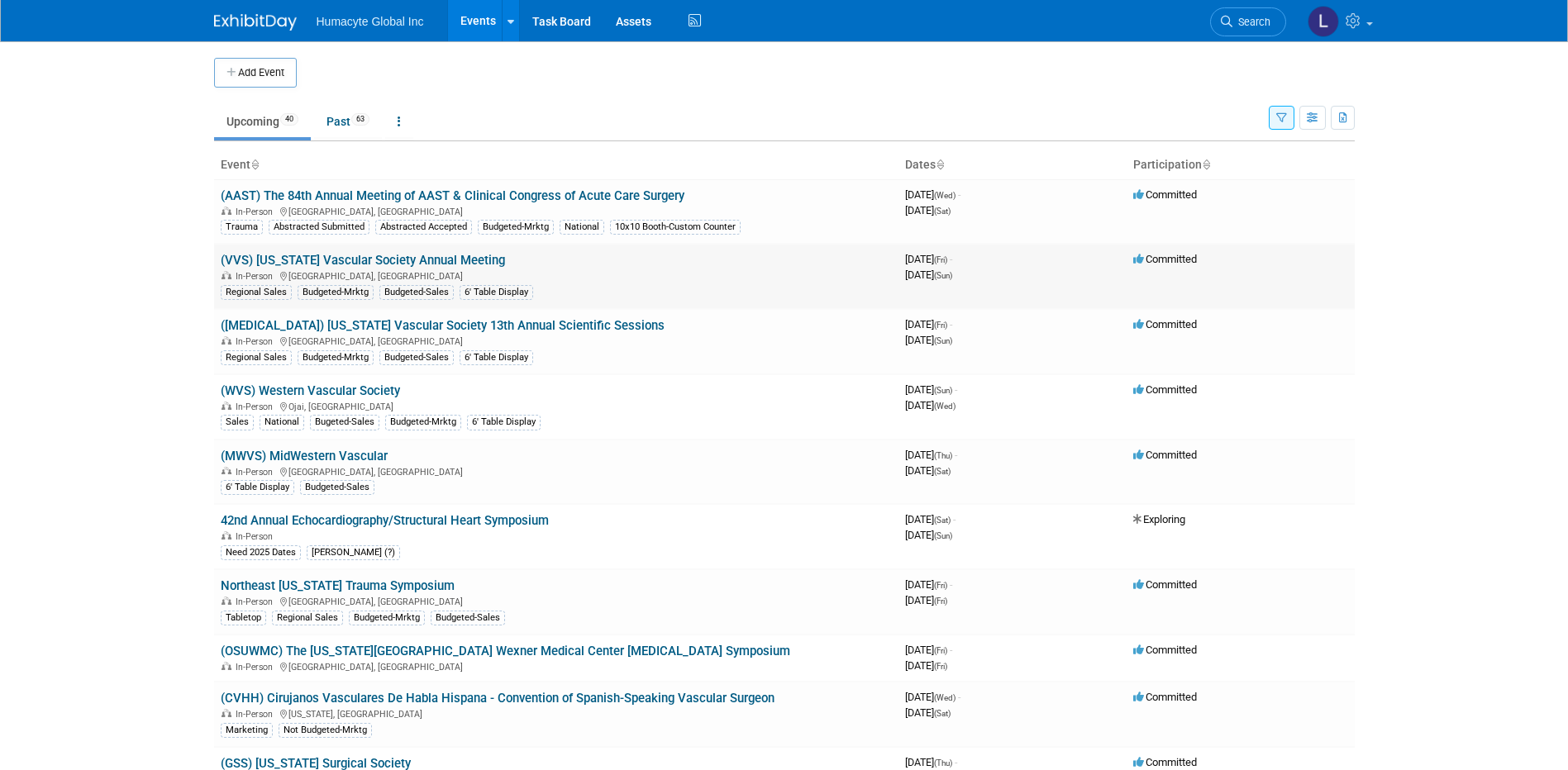
click at [355, 262] on link "(VVS) [US_STATE] Vascular Society Annual Meeting" at bounding box center [362, 261] width 285 height 15
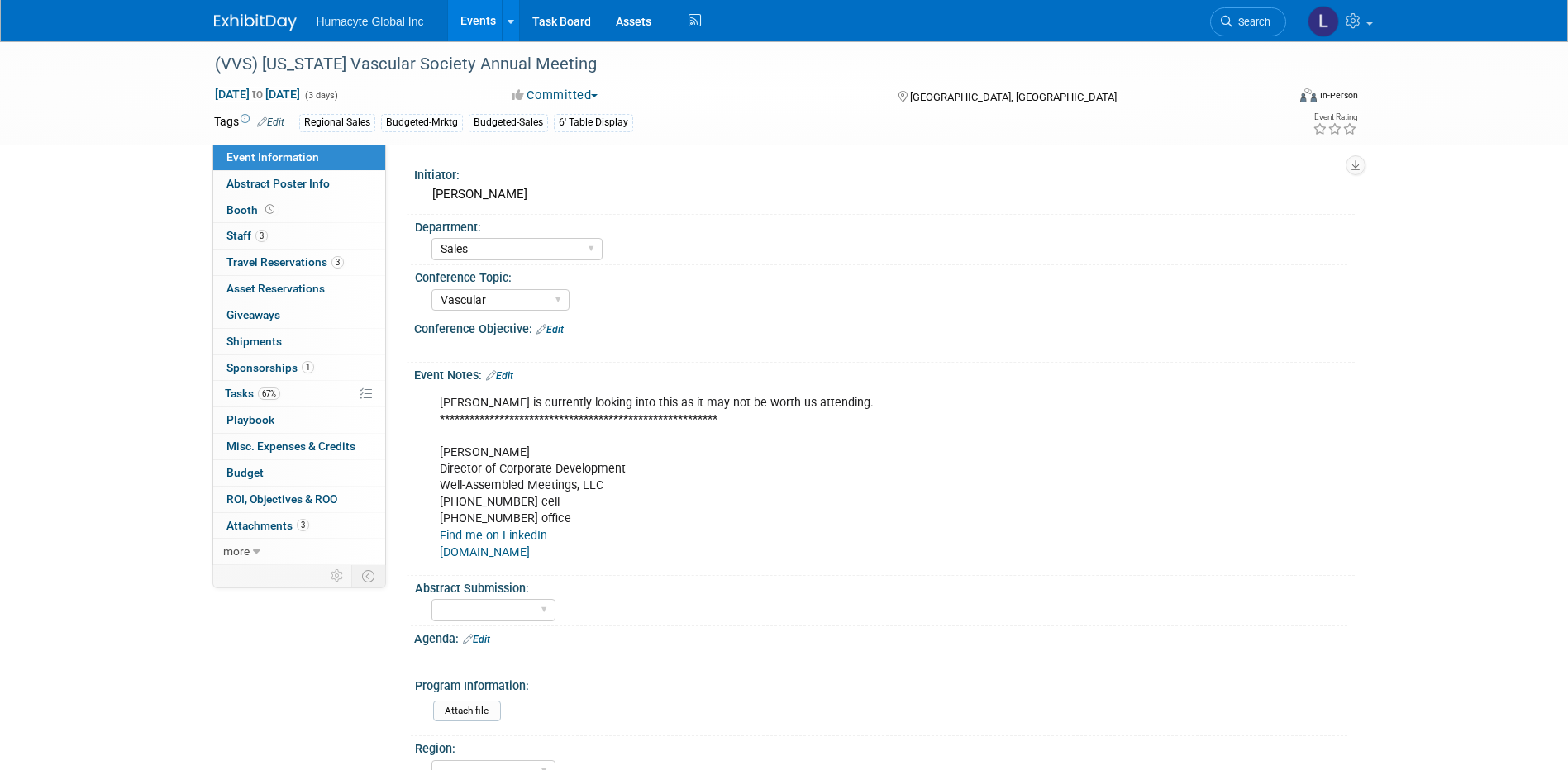
select select "Sales"
select select "Vascular"
click at [472, 12] on link "Events" at bounding box center [478, 20] width 60 height 41
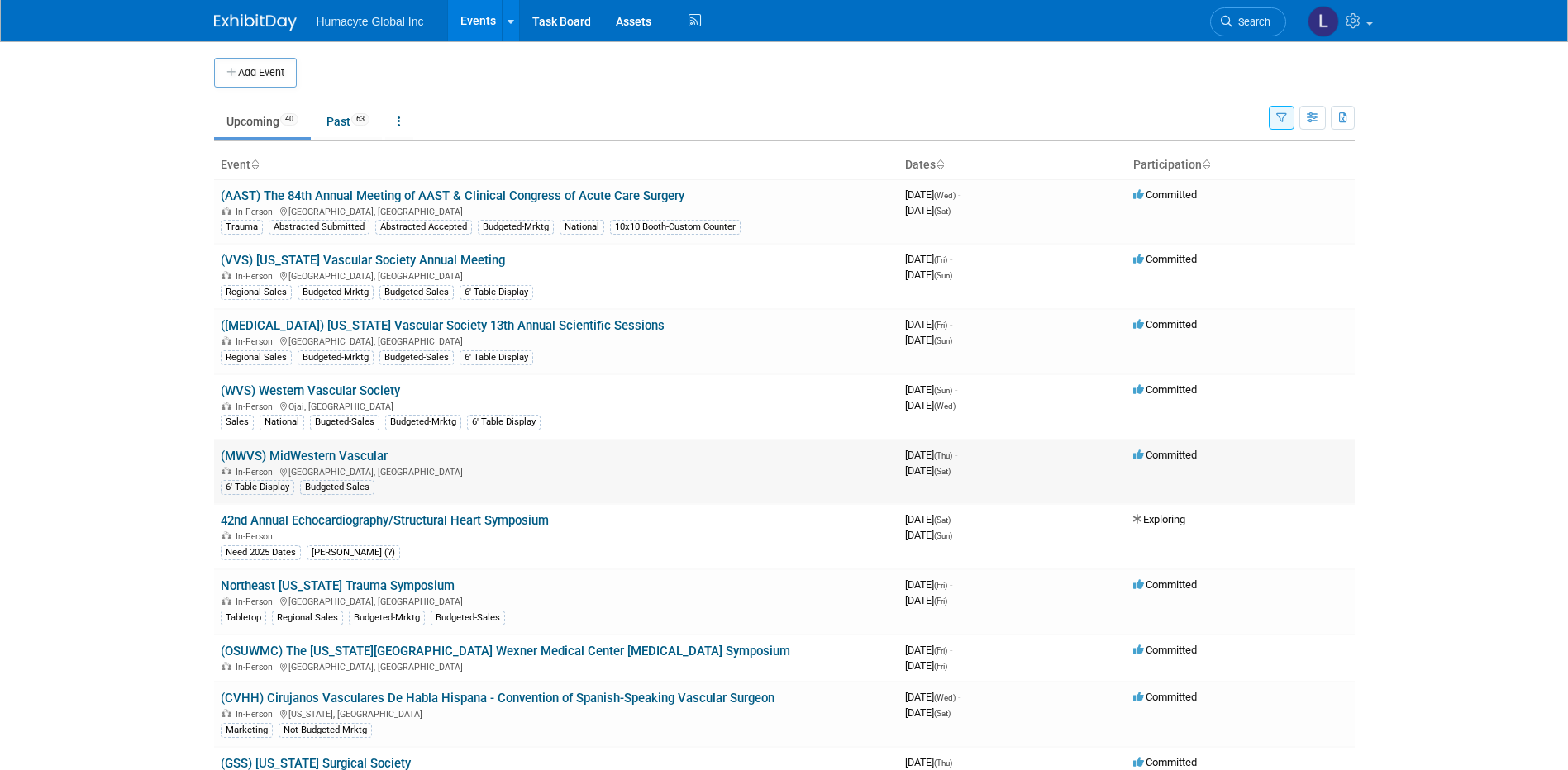
click at [339, 449] on link "(MWVS) MidWestern Vascular" at bounding box center [304, 457] width 167 height 15
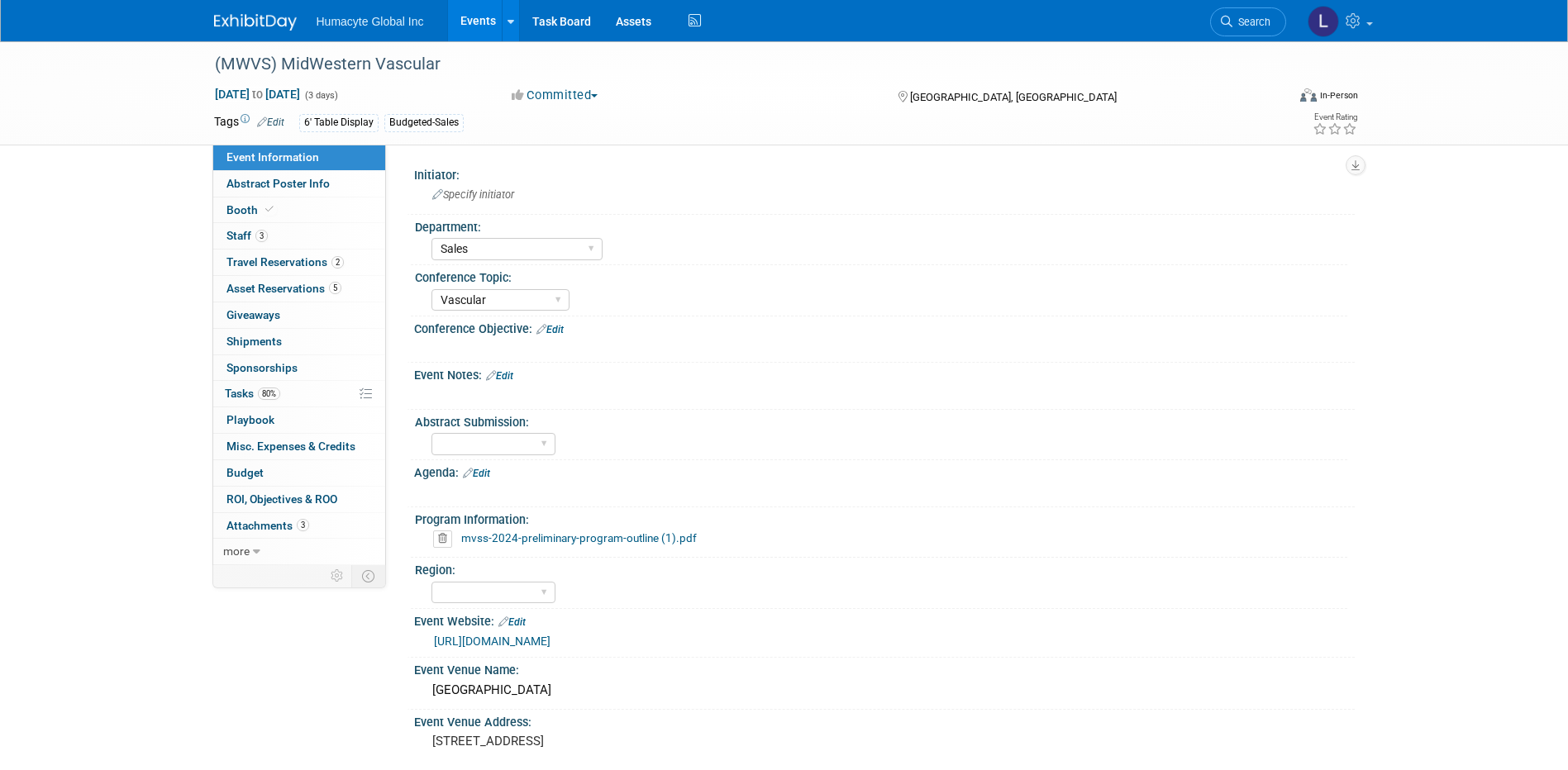
select select "Sales"
select select "Vascular"
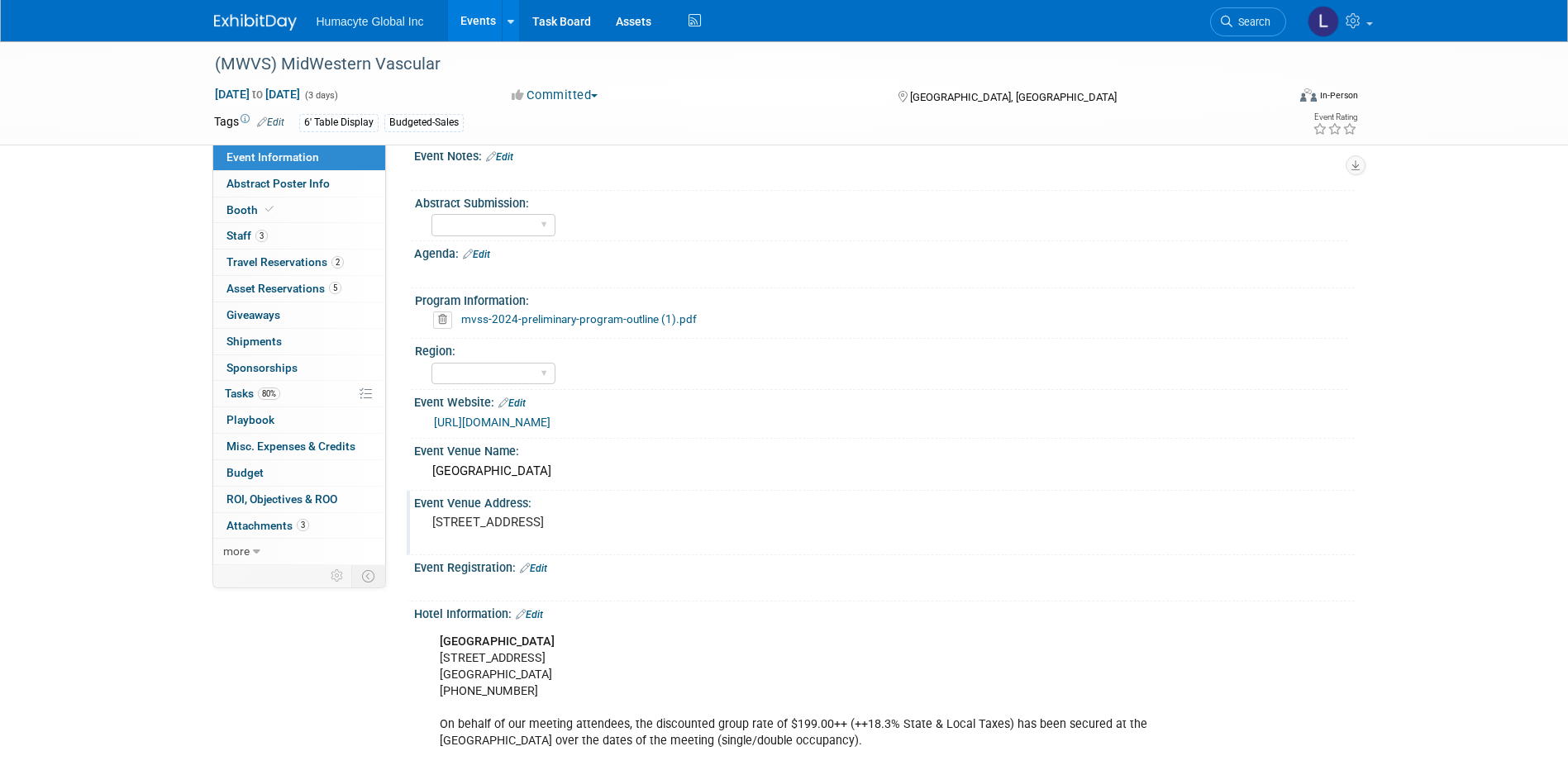
scroll to position [248, 0]
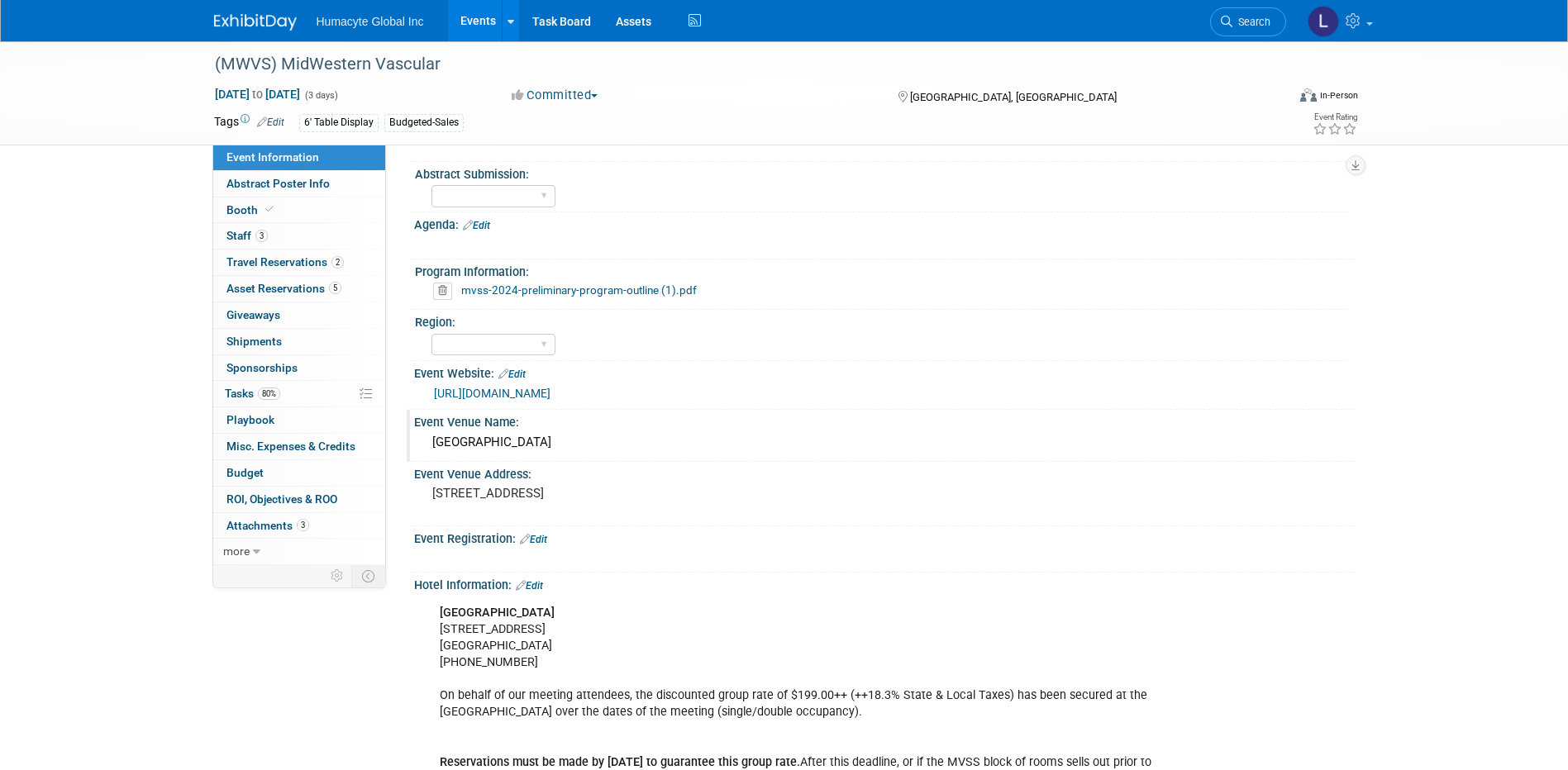
drag, startPoint x: 627, startPoint y: 447, endPoint x: 428, endPoint y: 453, distance: 199.1
click at [428, 453] on div "Hilton Cincinnati Netherland Plaza" at bounding box center [884, 442] width 916 height 25
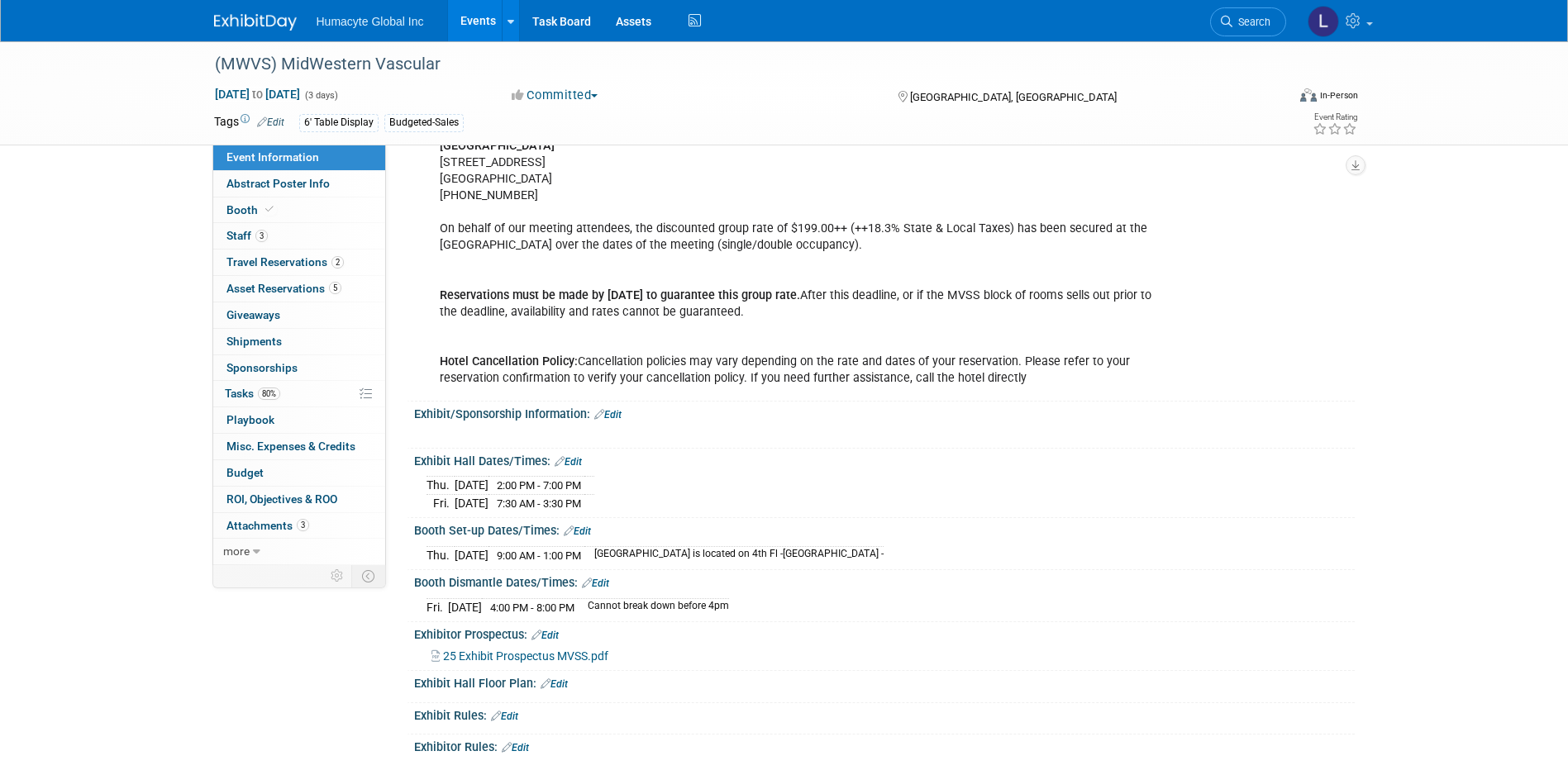
scroll to position [744, 0]
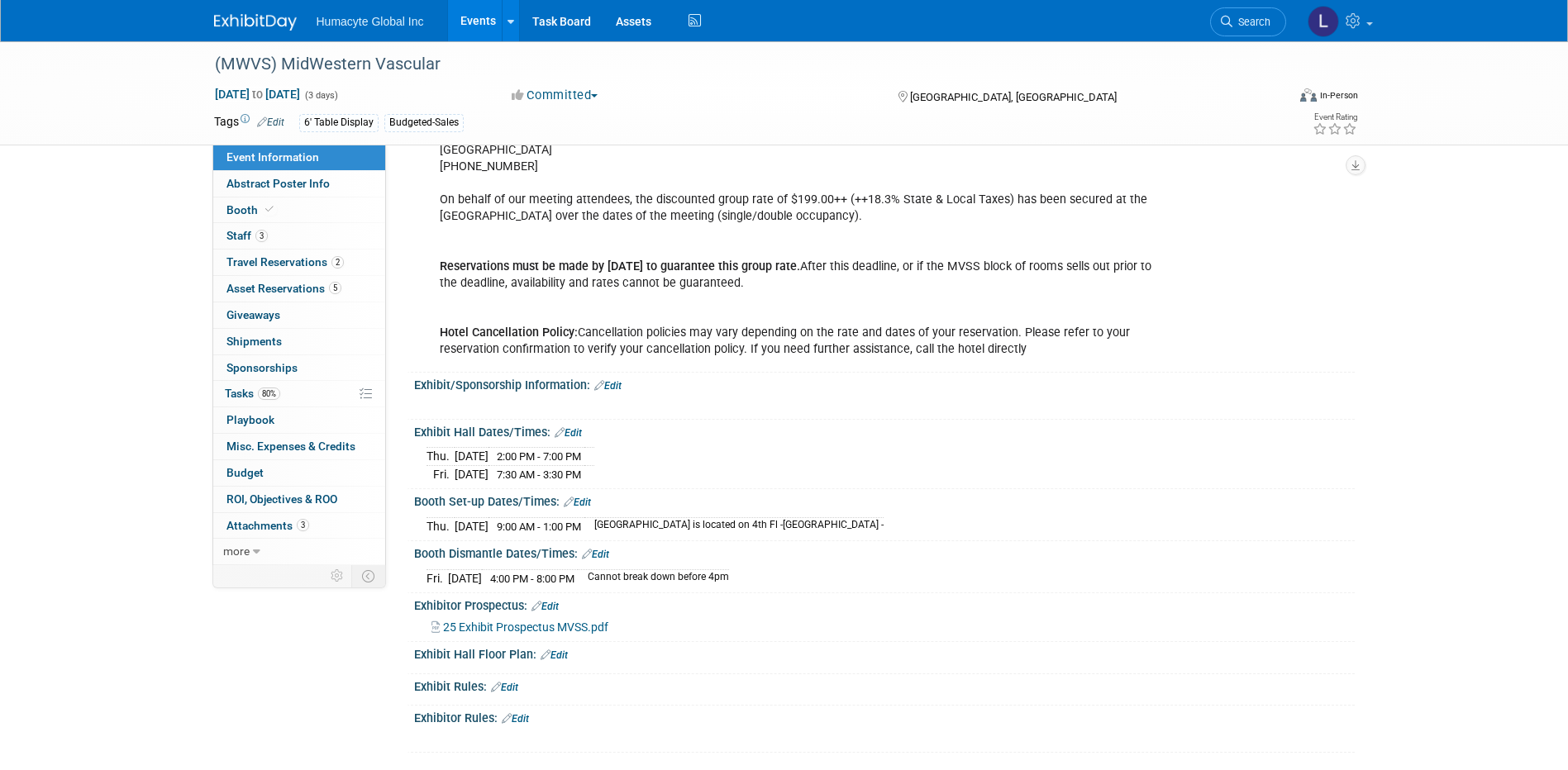
drag, startPoint x: 643, startPoint y: 473, endPoint x: 420, endPoint y: 464, distance: 223.2
click at [420, 464] on div "Thu. Sep 18, 2025 2:00 PM - 7:00 PM Fri. Sep 19, 2025 7:30 AM - 3:30 PM Save Ch…" at bounding box center [884, 462] width 941 height 46
copy div
click at [263, 397] on span "80%" at bounding box center [269, 393] width 22 height 13
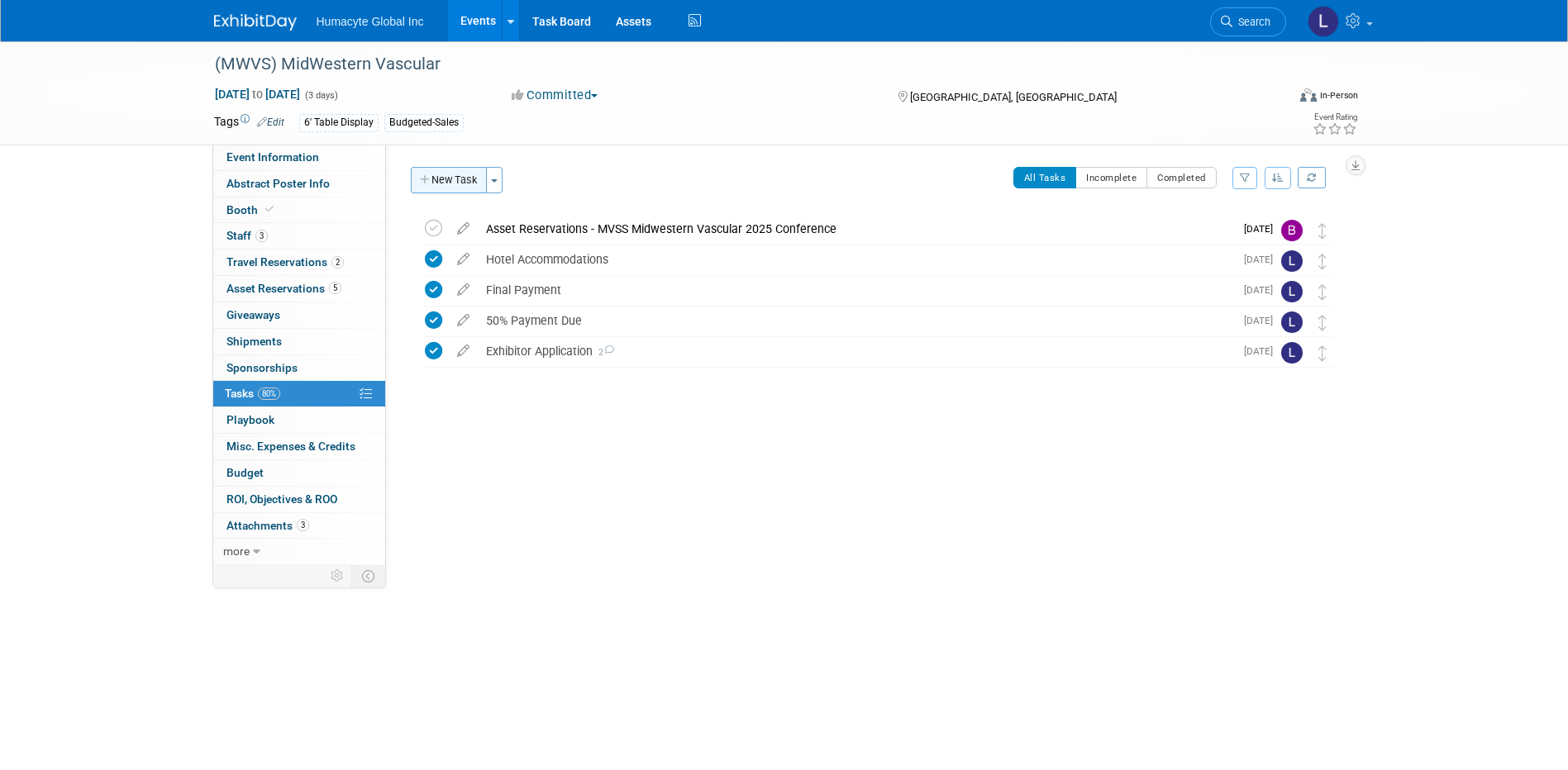
click at [467, 184] on button "New Task" at bounding box center [448, 180] width 76 height 26
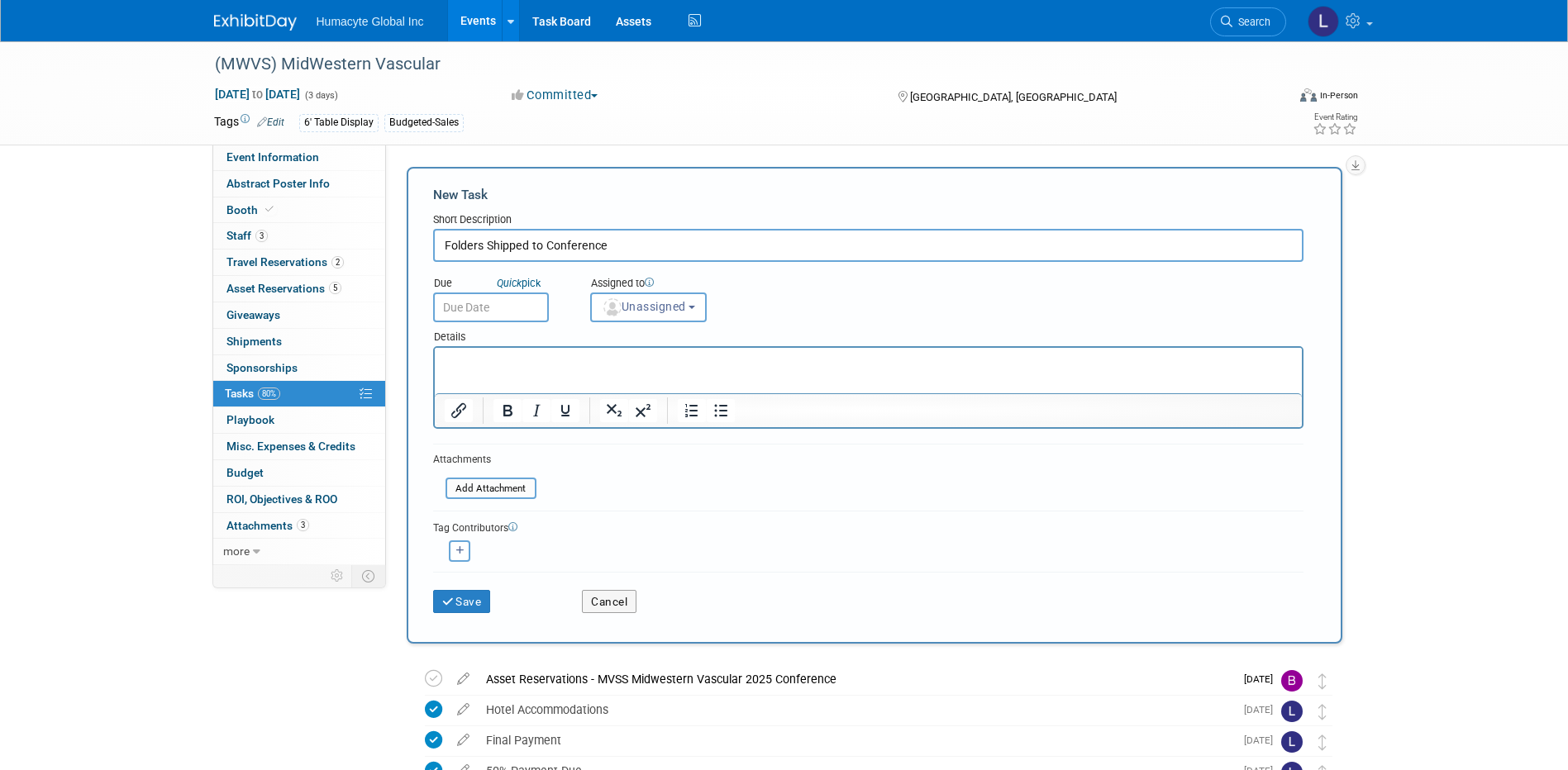
type input "Folders Shipped to Conference"
click at [515, 311] on input "text" at bounding box center [491, 307] width 116 height 30
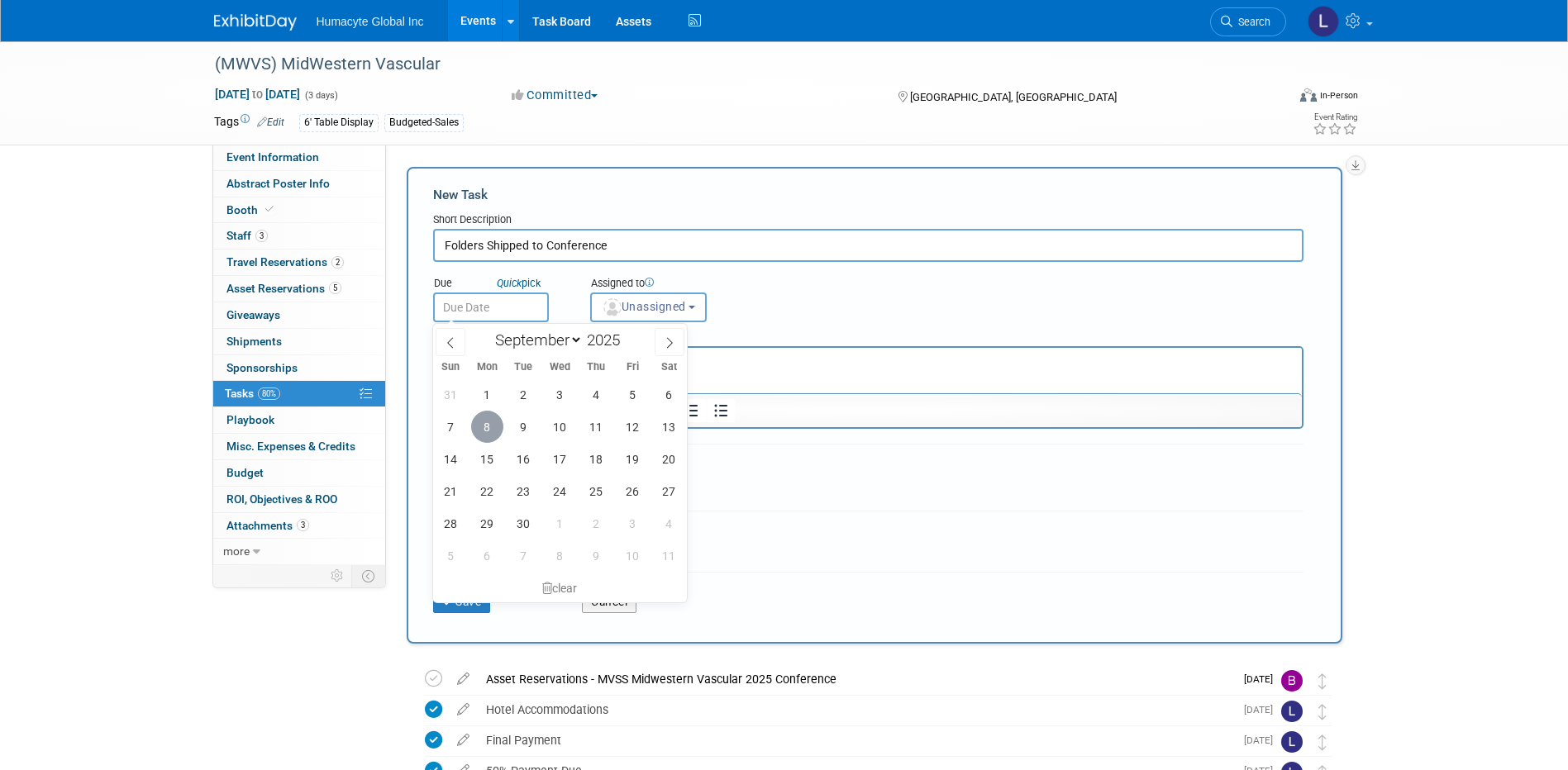
click at [487, 432] on span "8" at bounding box center [487, 426] width 32 height 32
type input "Sep 8, 2025"
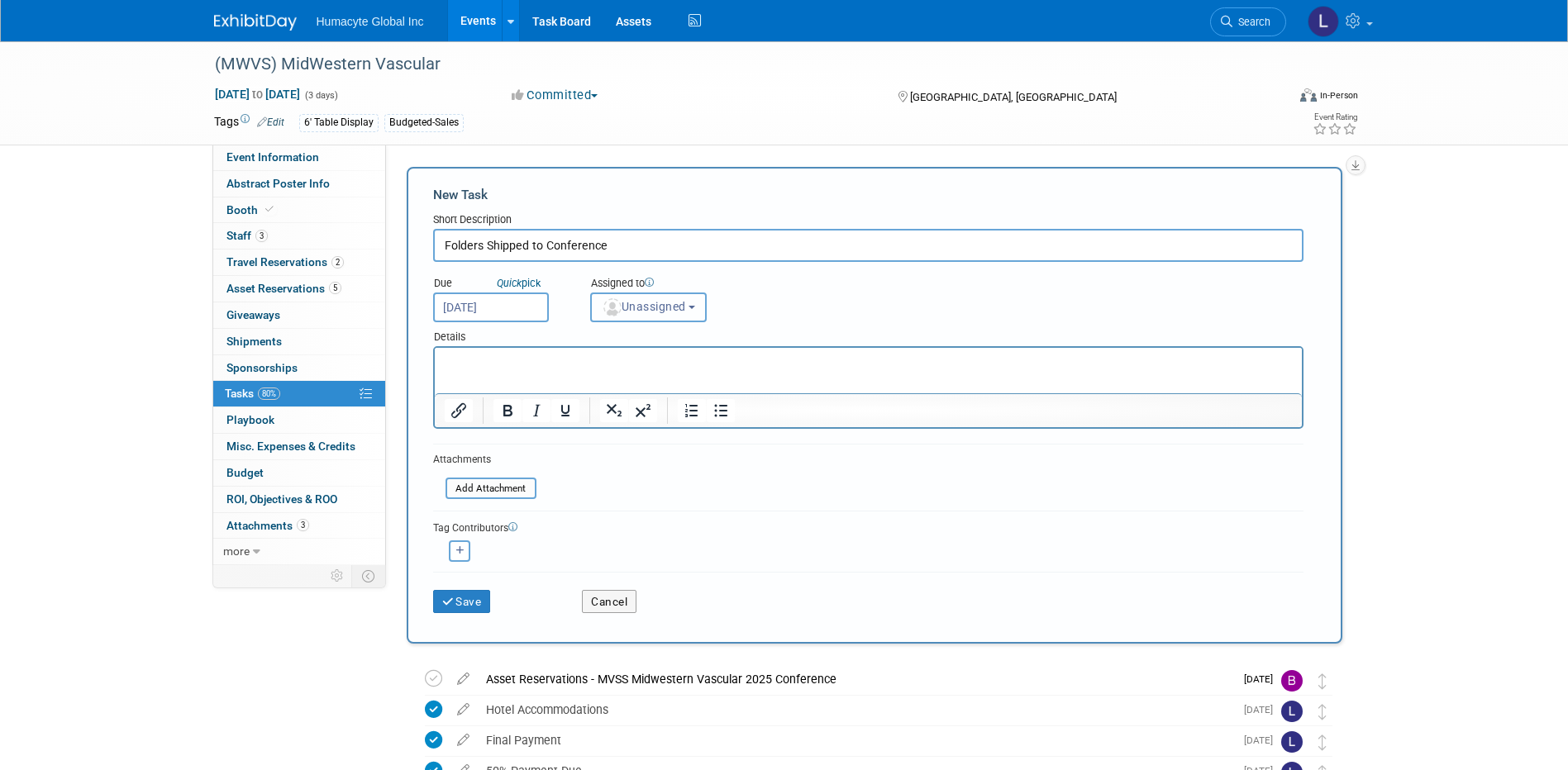
click at [635, 316] on button "Unassigned" at bounding box center [648, 307] width 117 height 30
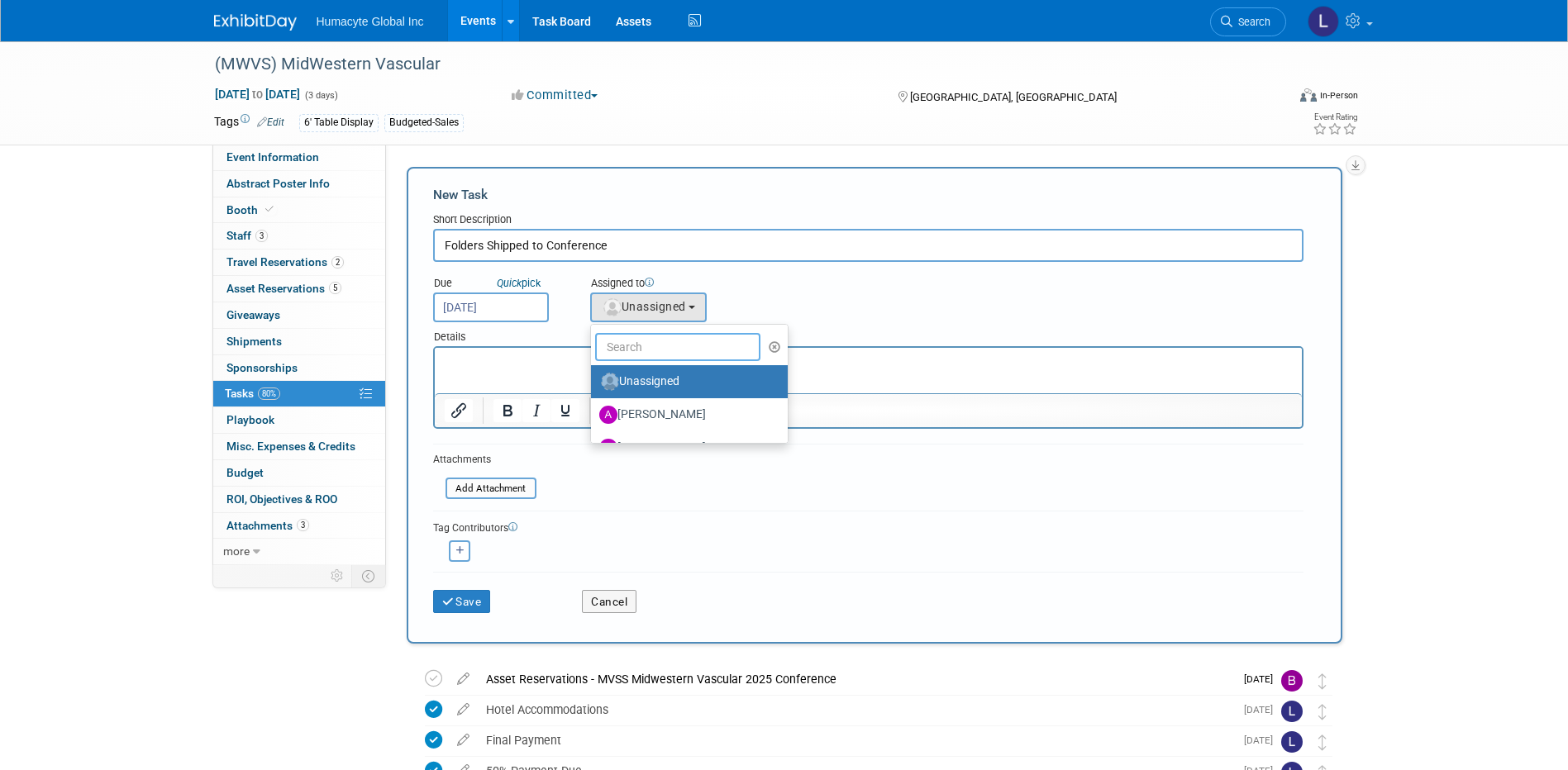
click at [635, 344] on input "text" at bounding box center [678, 346] width 165 height 28
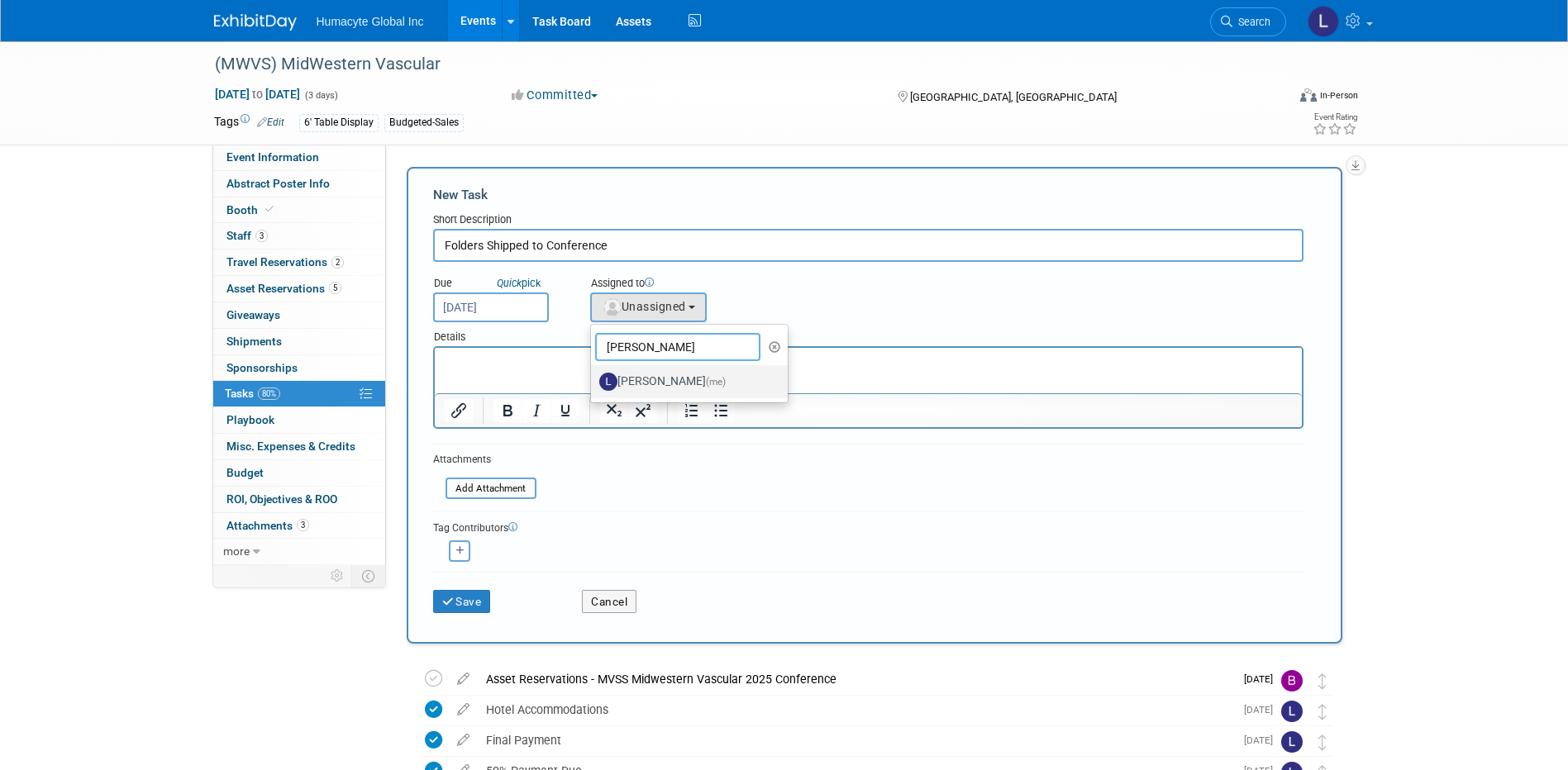
type input "Linda"
click at [661, 382] on label "Linda Hamilton (me)" at bounding box center [686, 382] width 173 height 26
click at [594, 382] on input "Linda Hamilton (me)" at bounding box center [588, 379] width 11 height 11
select select "37db9ad9-d629-4432-a702-64294516bf75"
click at [567, 370] on p "Rich Text Area. Press ALT-0 for help." at bounding box center [868, 363] width 848 height 17
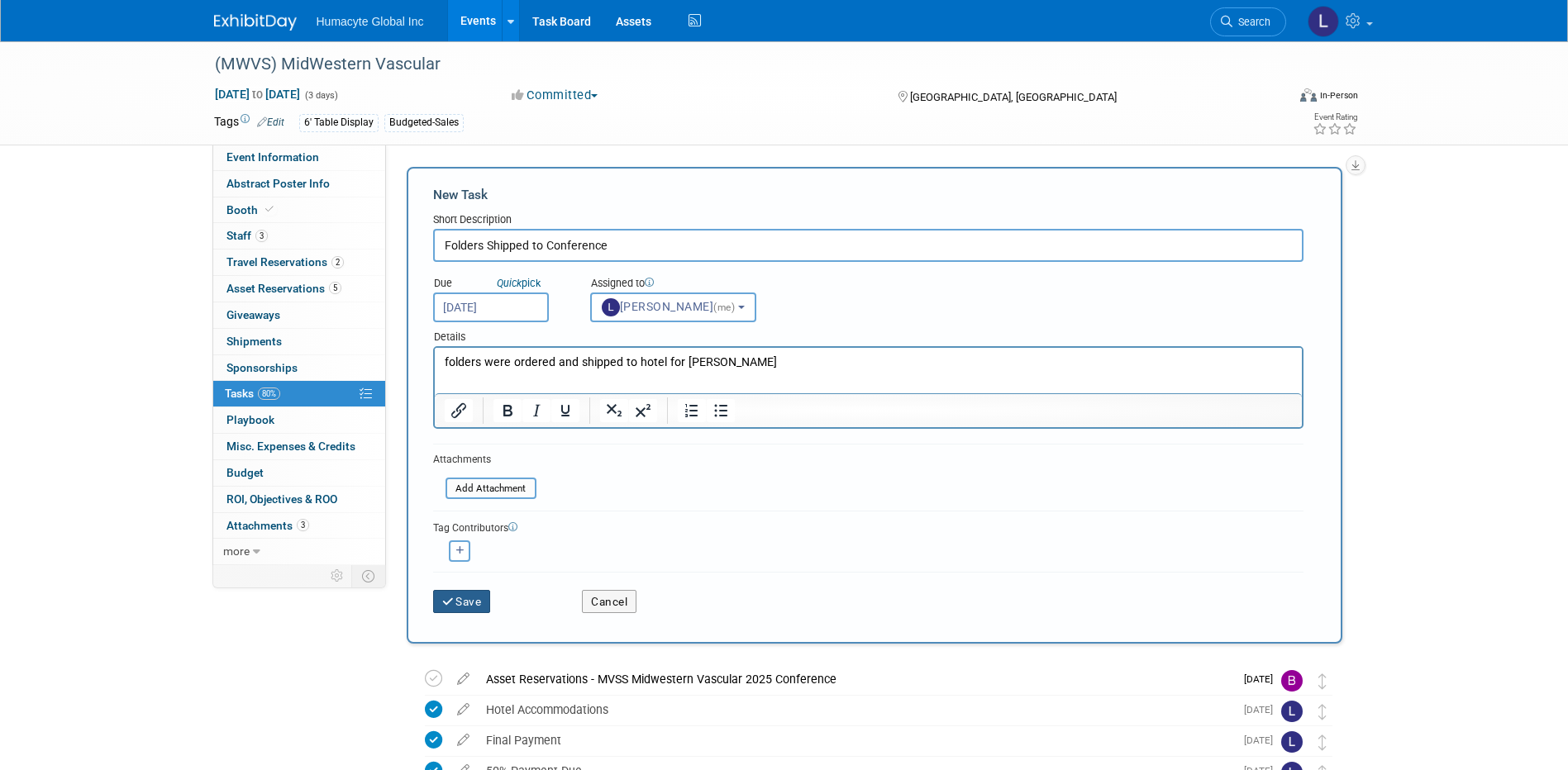
click at [460, 607] on button "Save" at bounding box center [462, 601] width 58 height 23
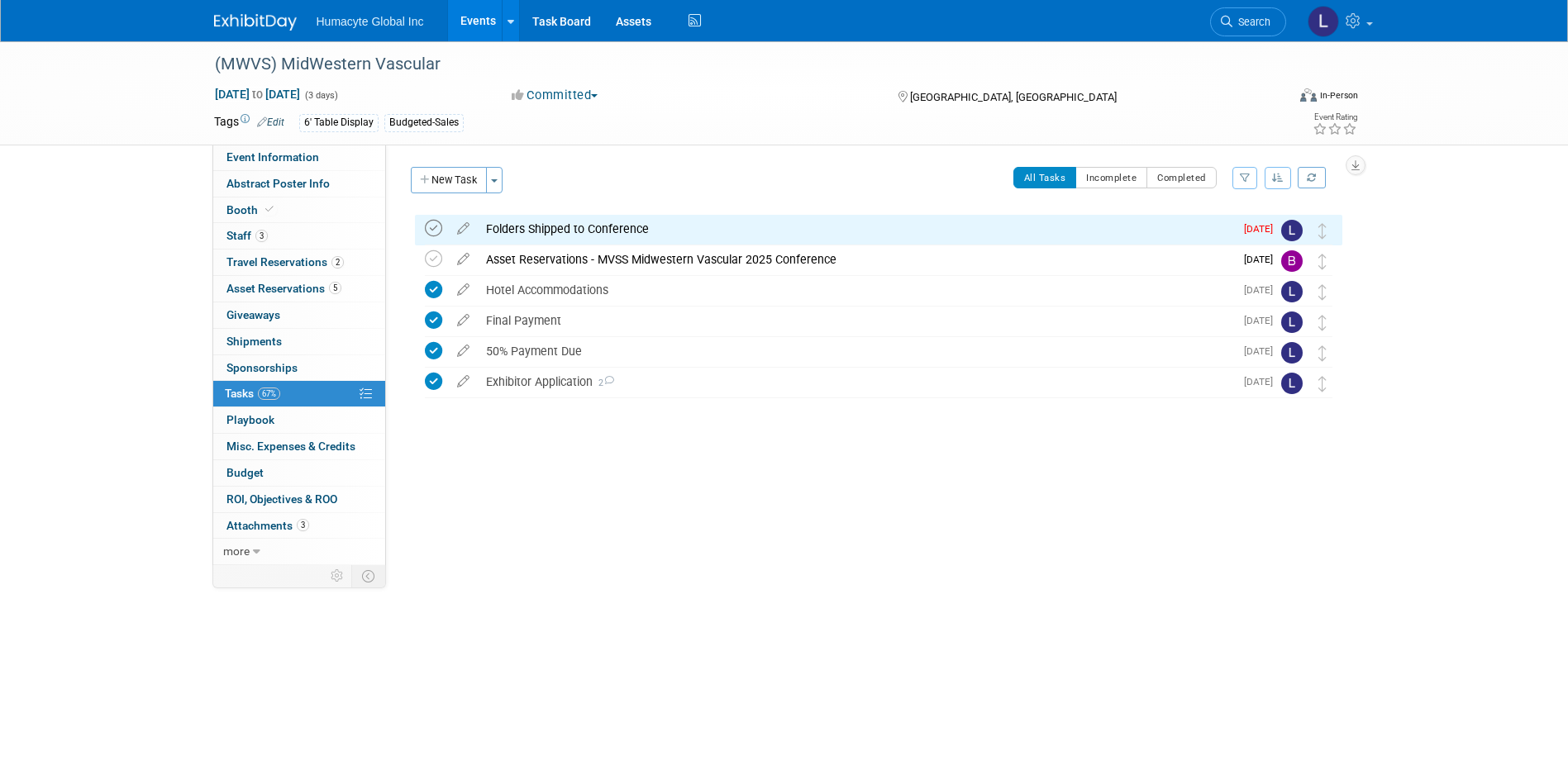
click at [425, 230] on icon at bounding box center [433, 228] width 18 height 18
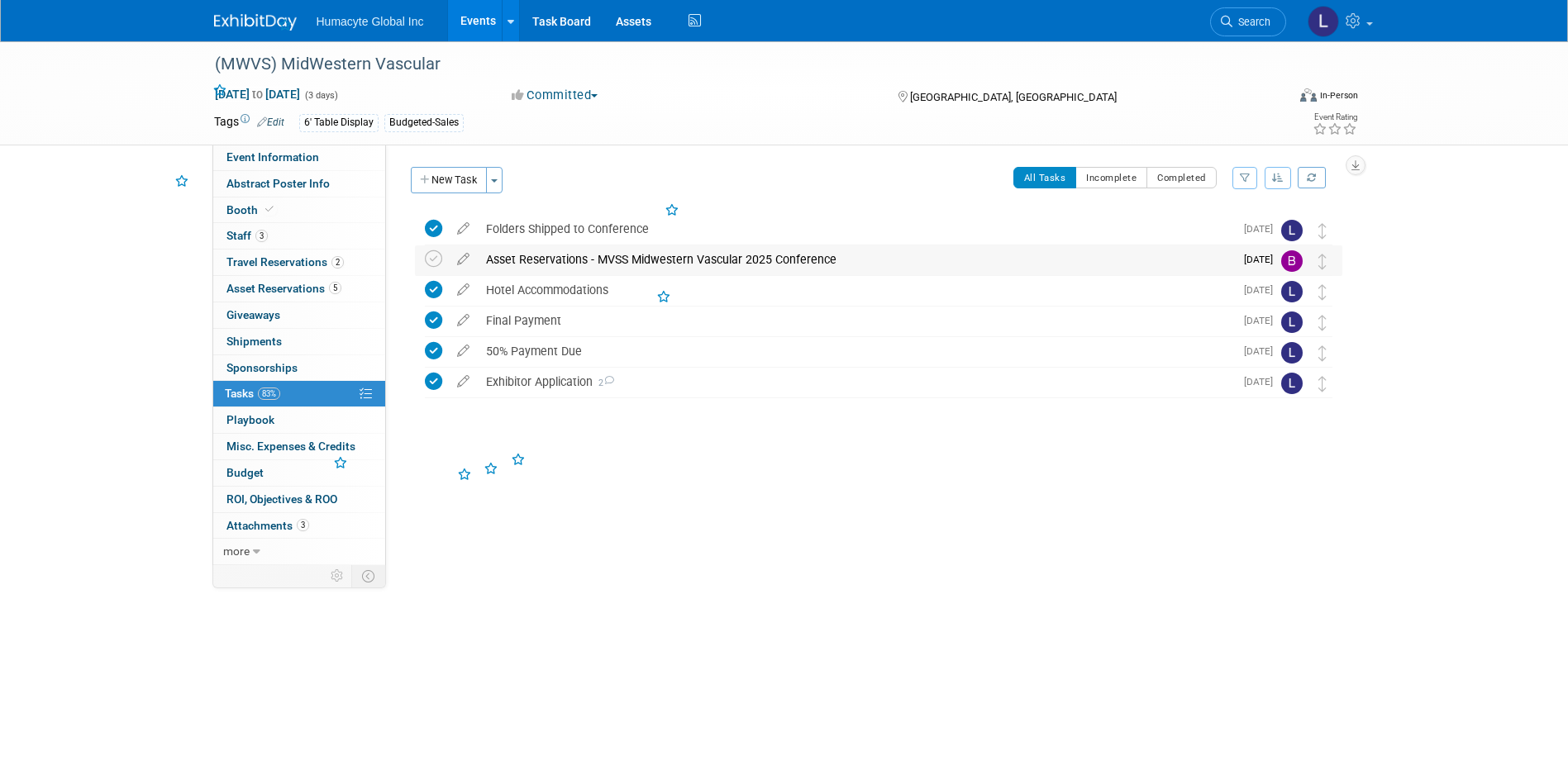
click at [633, 265] on div "Asset Reservations - MVSS Midwestern Vascular 2025 Conference" at bounding box center [856, 259] width 757 height 28
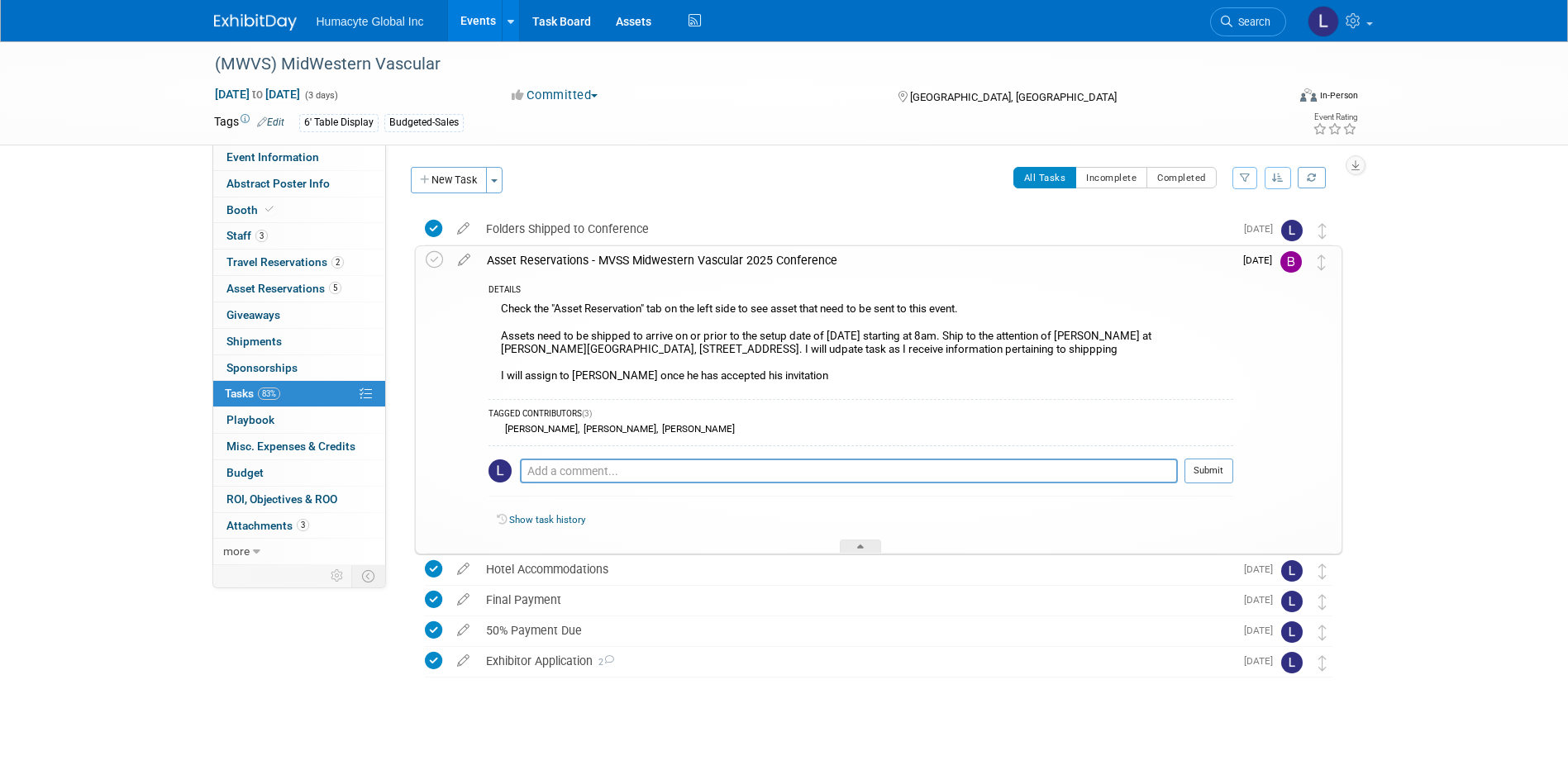
click at [1199, 361] on div "Check the "Asset Reservation" tab on the left side to see asset that need to be…" at bounding box center [861, 344] width 745 height 92
drag, startPoint x: 1195, startPoint y: 355, endPoint x: 491, endPoint y: 337, distance: 704.2
click at [491, 337] on div "Check the "Asset Reservation" tab on the left side to see asset that need to be…" at bounding box center [861, 344] width 745 height 92
drag, startPoint x: 500, startPoint y: 336, endPoint x: 556, endPoint y: 338, distance: 56.0
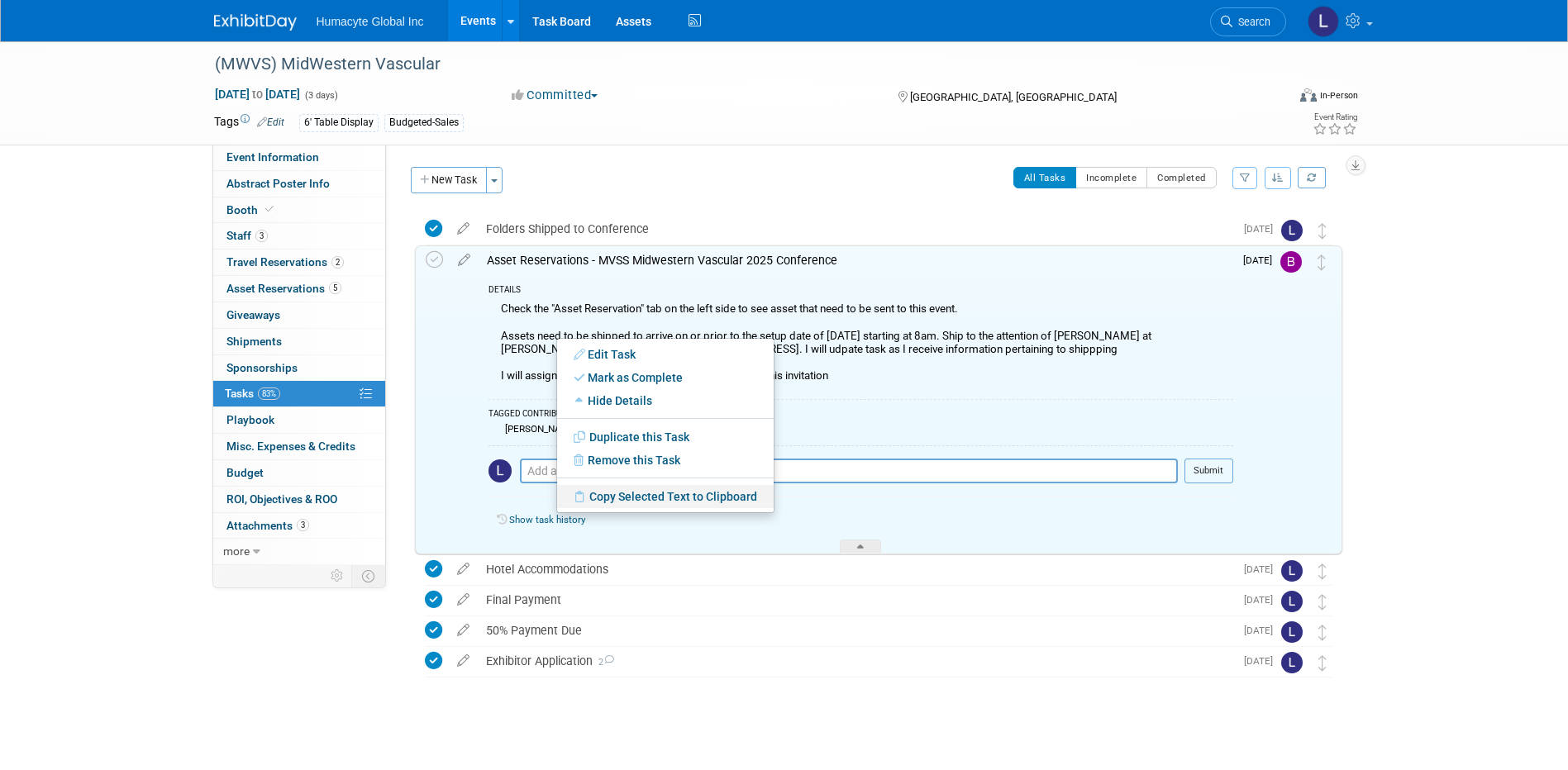
click at [649, 496] on link "Copy Selected Text to Clipboard" at bounding box center [665, 496] width 216 height 23
copy div "Assets need to be shipped to arrive on or prior to the setup date of September …"
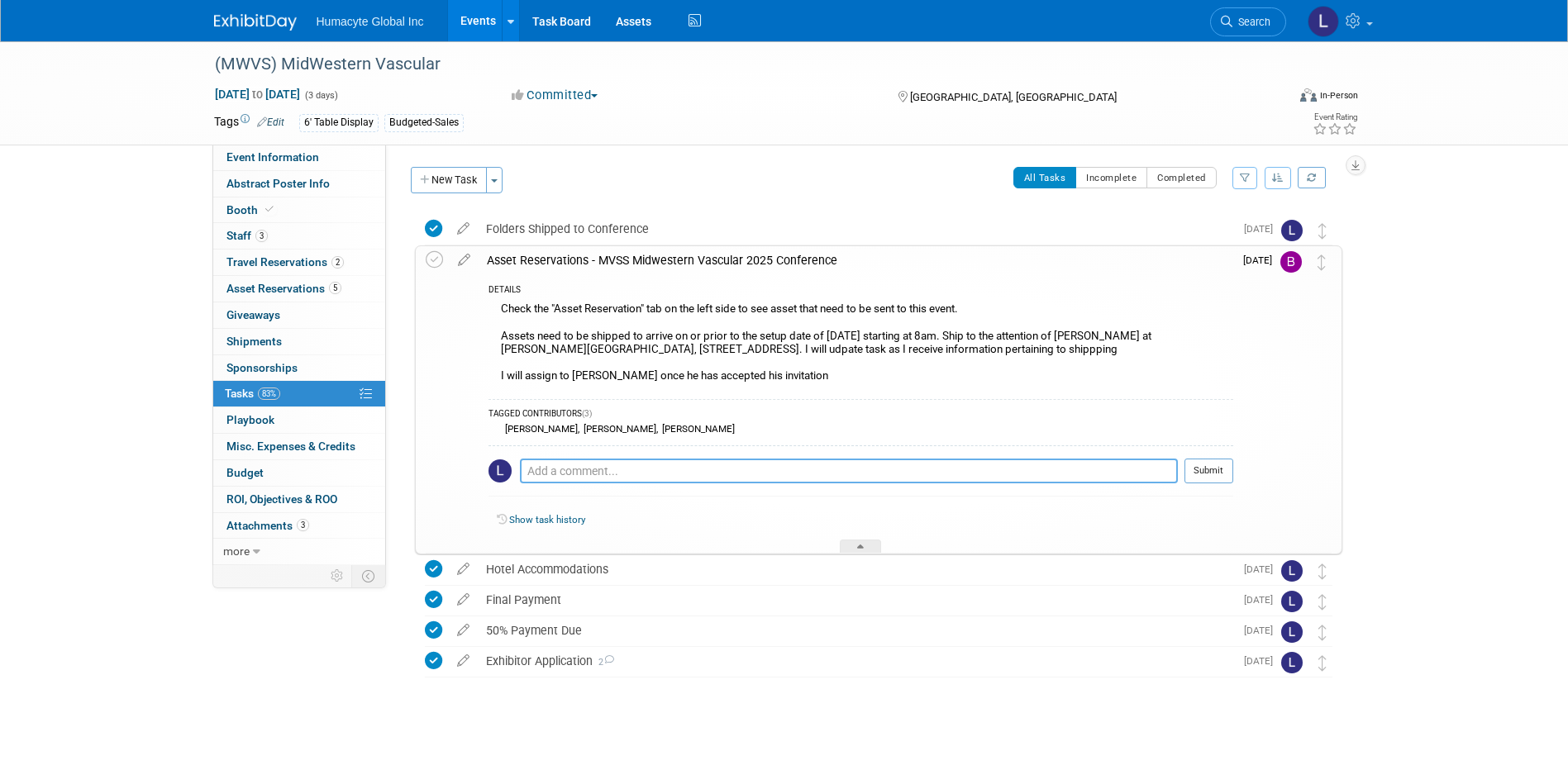
click at [550, 471] on textarea at bounding box center [849, 470] width 658 height 24
paste textarea "Assets need to be shipped to arrive on or prior to the setup date of September …"
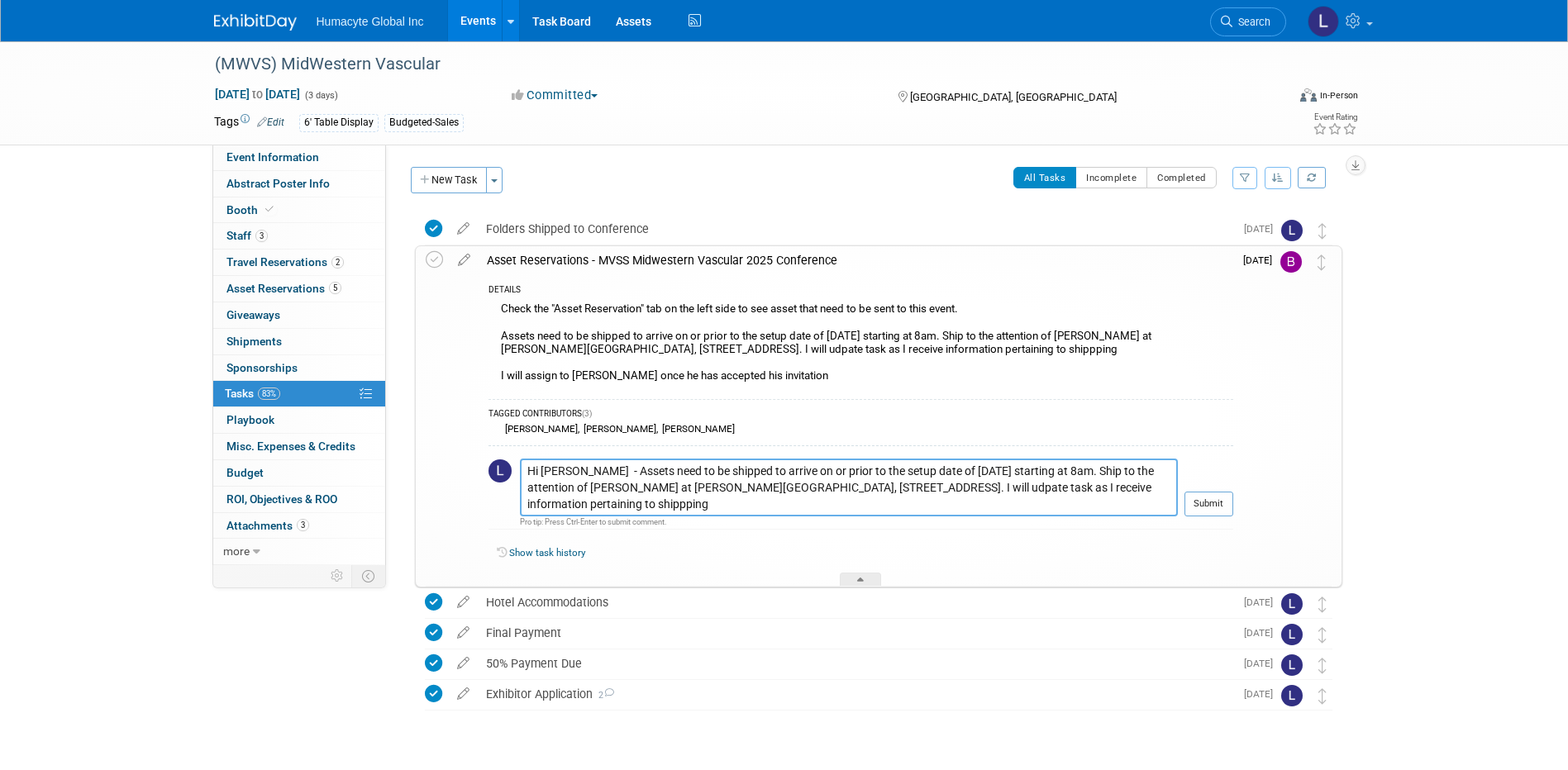
drag, startPoint x: 1075, startPoint y: 490, endPoint x: 1137, endPoint y: 506, distance: 64.0
click at [1137, 506] on textarea "Hi Sam - Assets need to be shipped to arrive on or prior to the setup date of S…" at bounding box center [849, 487] width 658 height 58
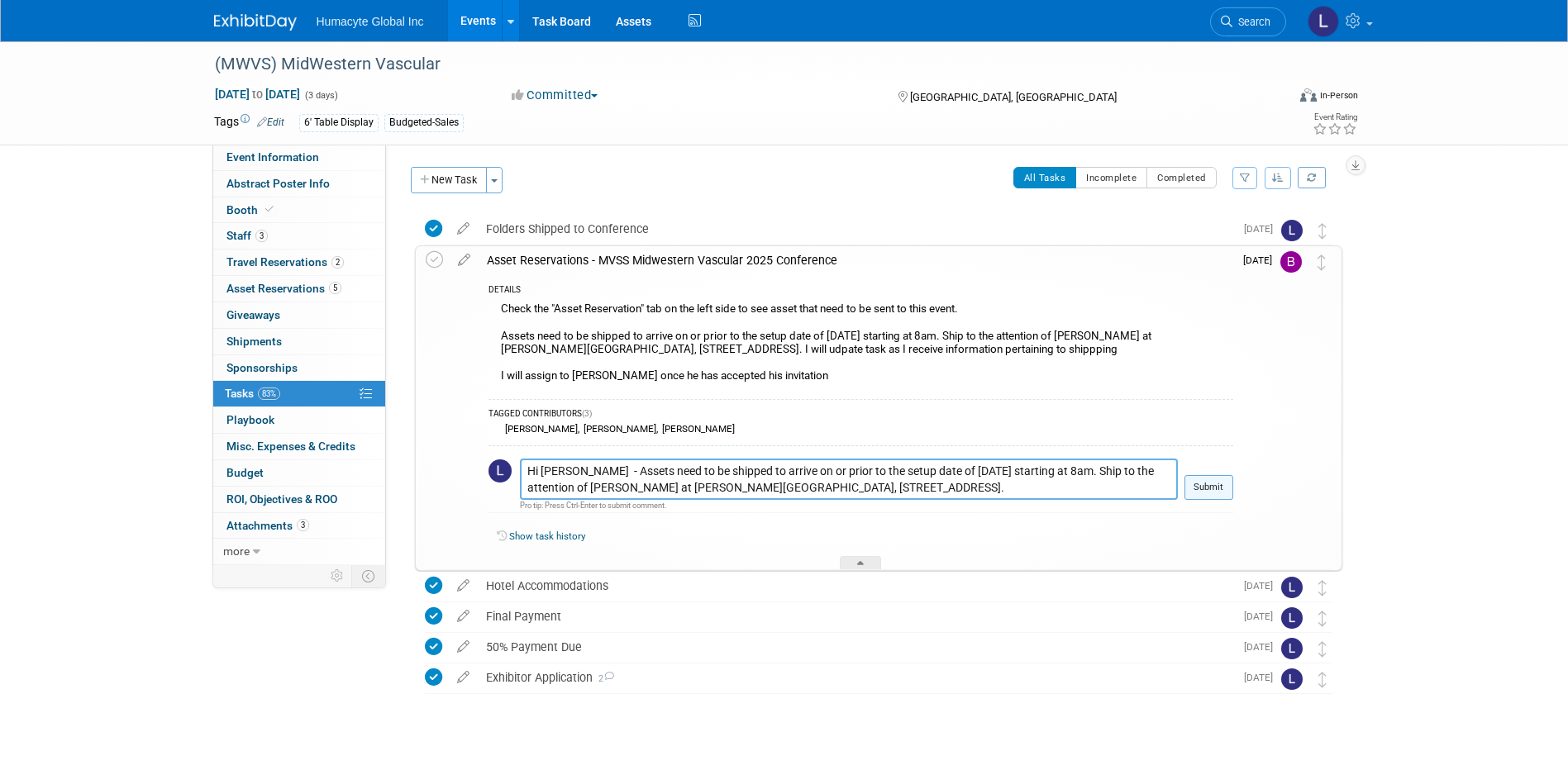
type textarea "Hi Sam - Assets need to be shipped to arrive on or prior to the setup date of S…"
click at [1196, 489] on button "Submit" at bounding box center [1209, 487] width 49 height 24
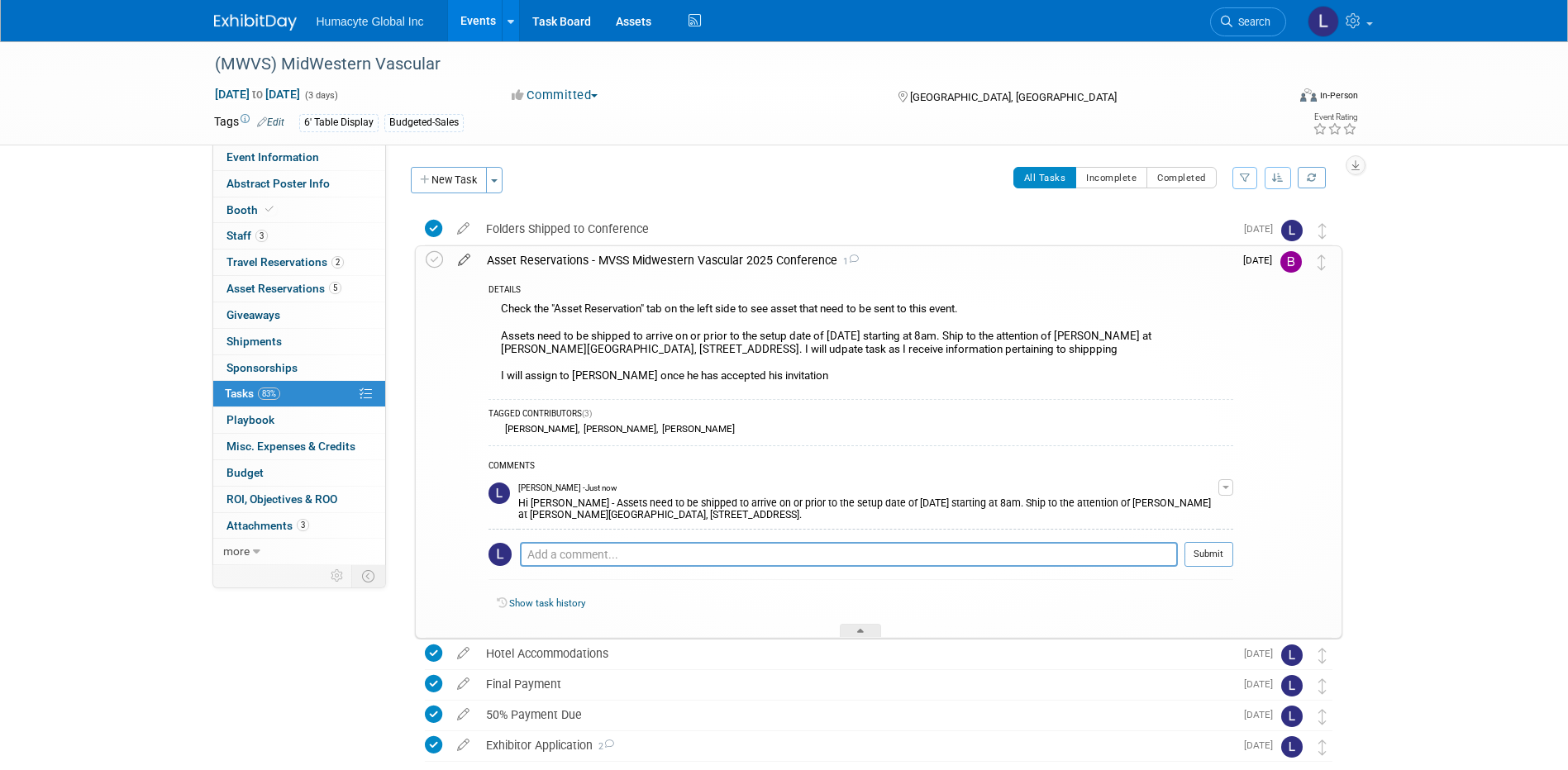
click at [460, 263] on icon at bounding box center [464, 257] width 29 height 20
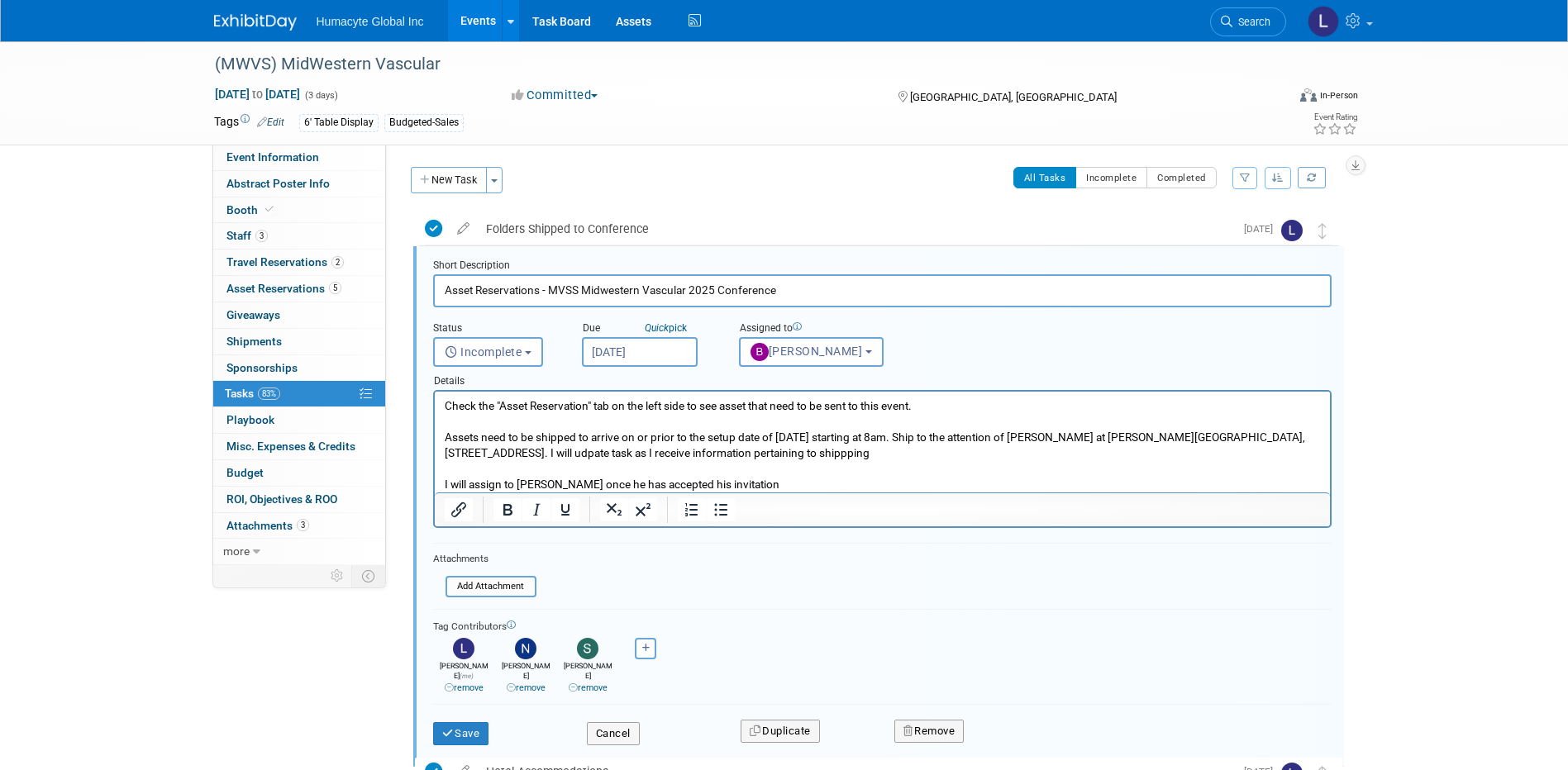
scroll to position [4, 0]
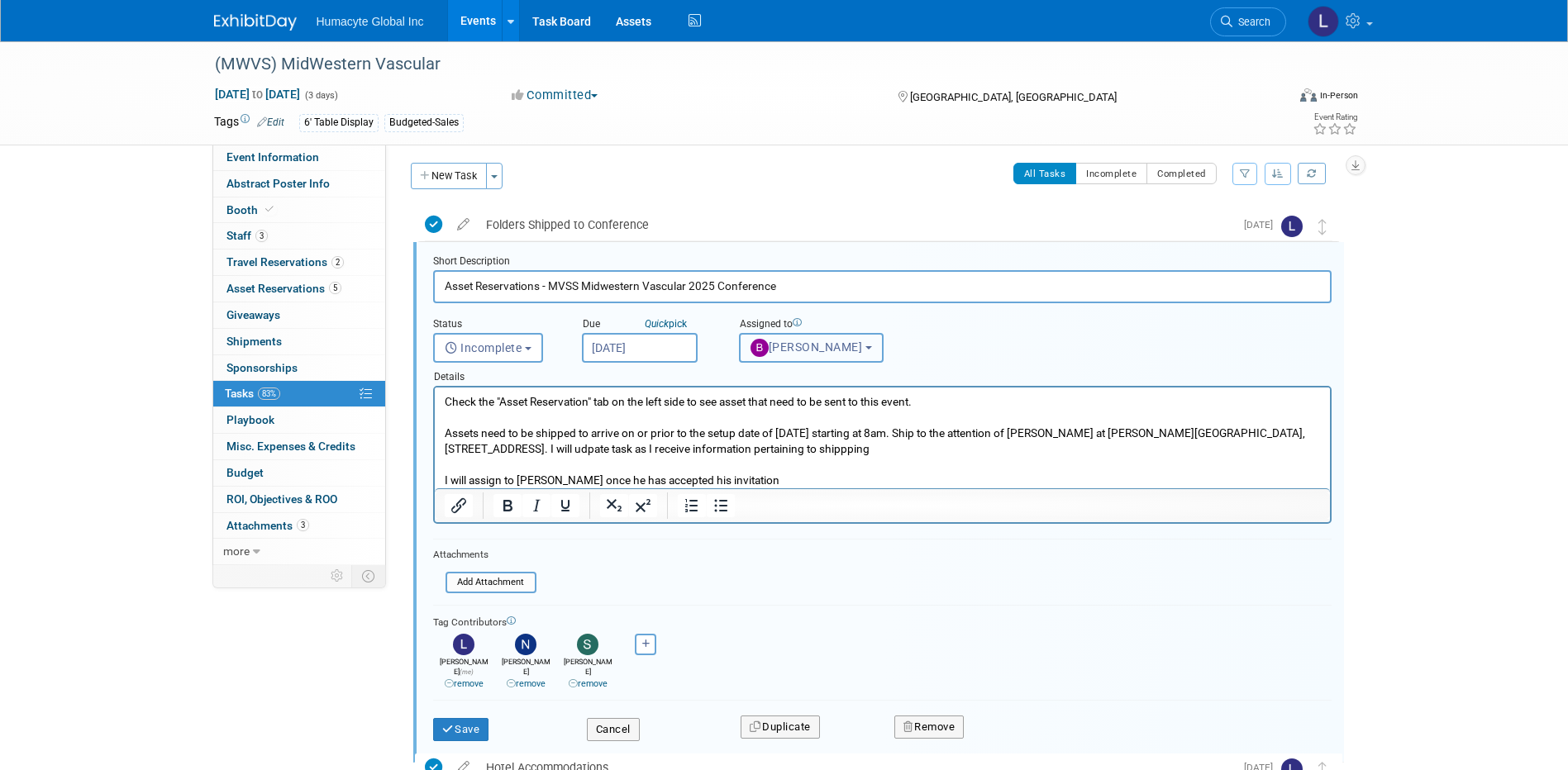
click at [827, 350] on span "[PERSON_NAME]" at bounding box center [806, 347] width 112 height 14
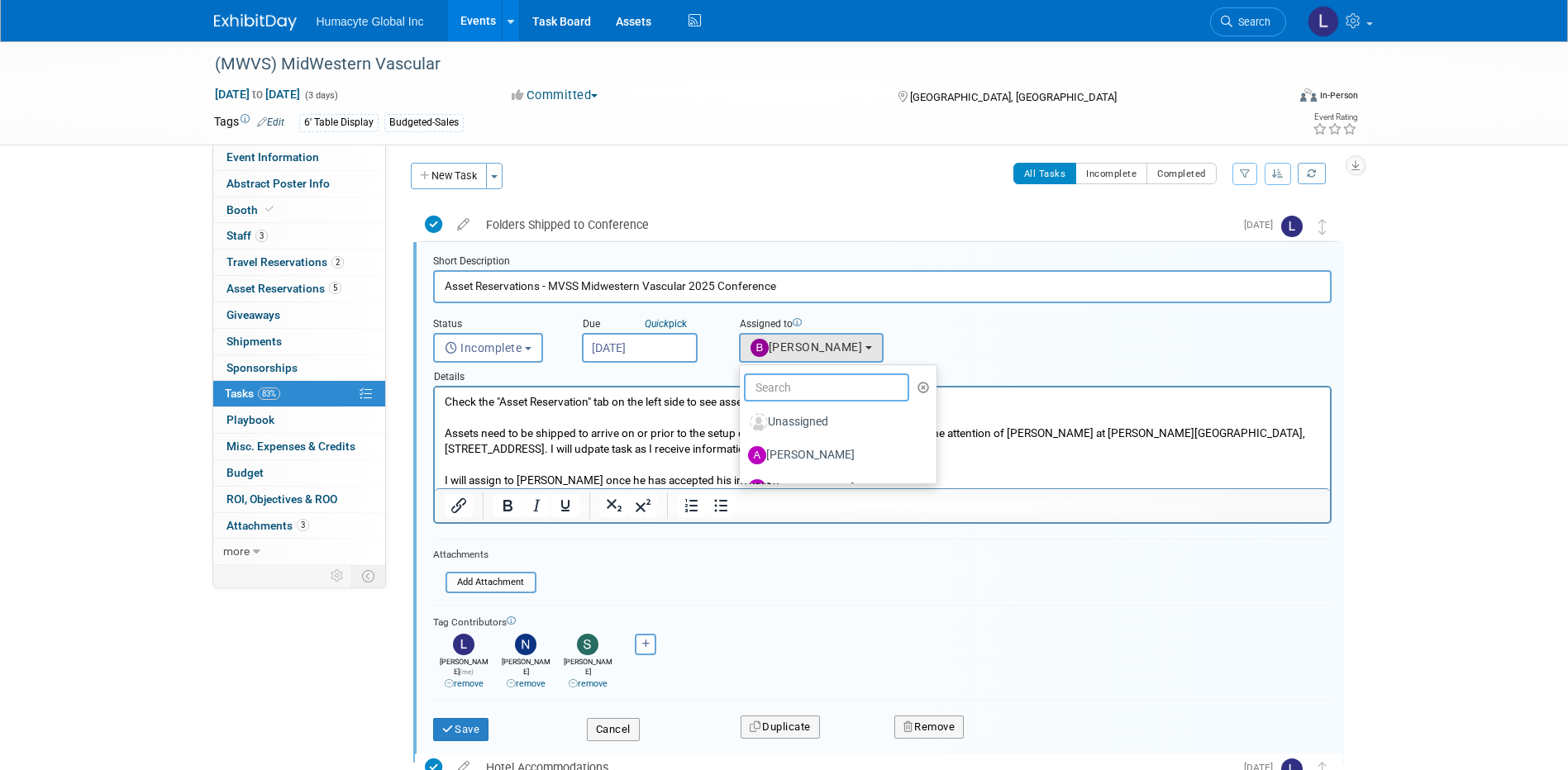
click at [813, 396] on input "text" at bounding box center [827, 387] width 165 height 28
type input "sam"
click at [834, 420] on label "[PERSON_NAME]" at bounding box center [834, 422] width 173 height 26
click at [742, 420] on input "[PERSON_NAME]" at bounding box center [736, 420] width 11 height 11
select select "9c551317-dd98-44c6-ad2c-7587efb9be0f"
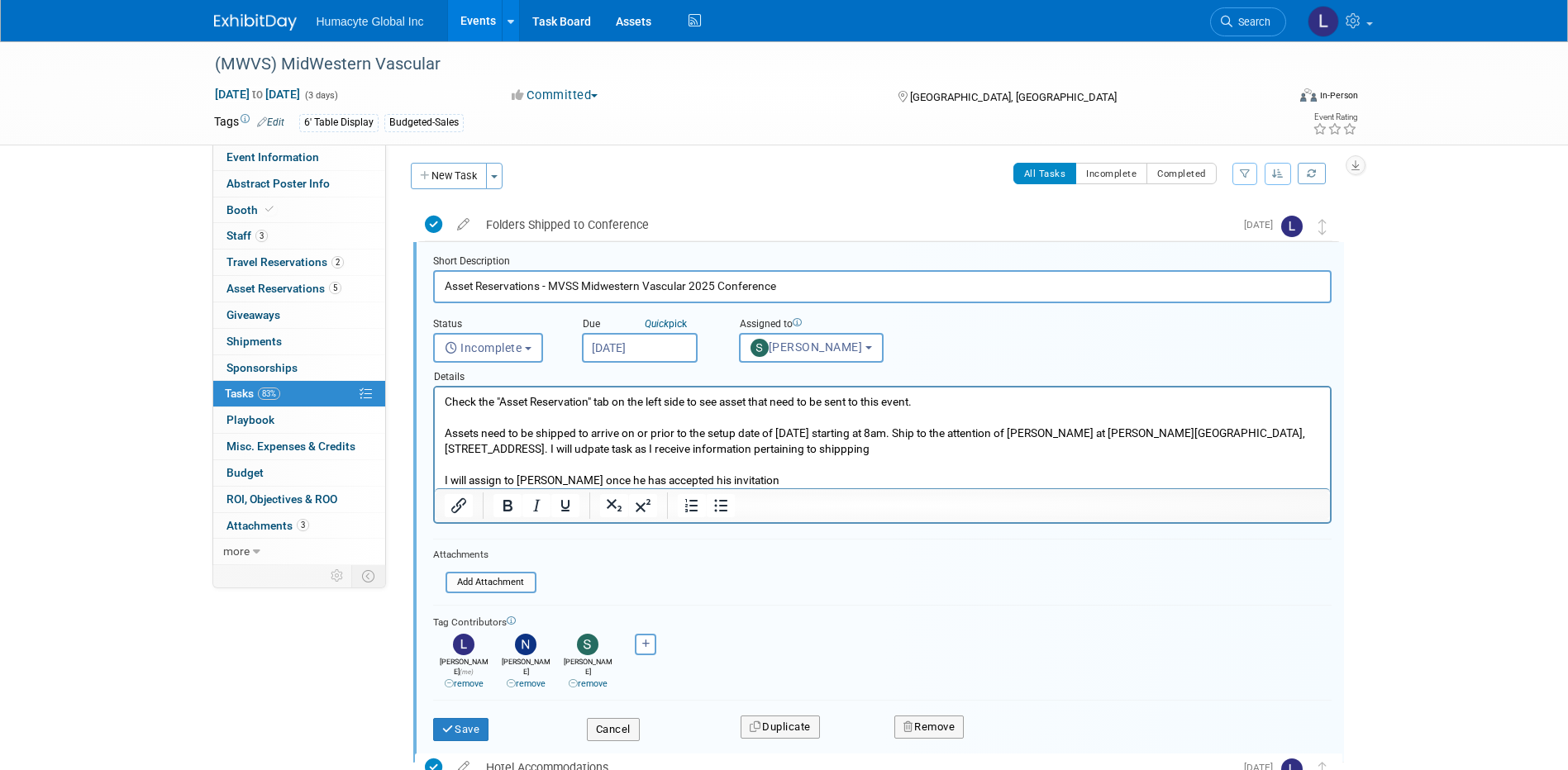
click at [837, 659] on div "Adrian remove Anthony remove" at bounding box center [882, 660] width 898 height 61
click at [467, 718] on button "Save" at bounding box center [461, 729] width 57 height 23
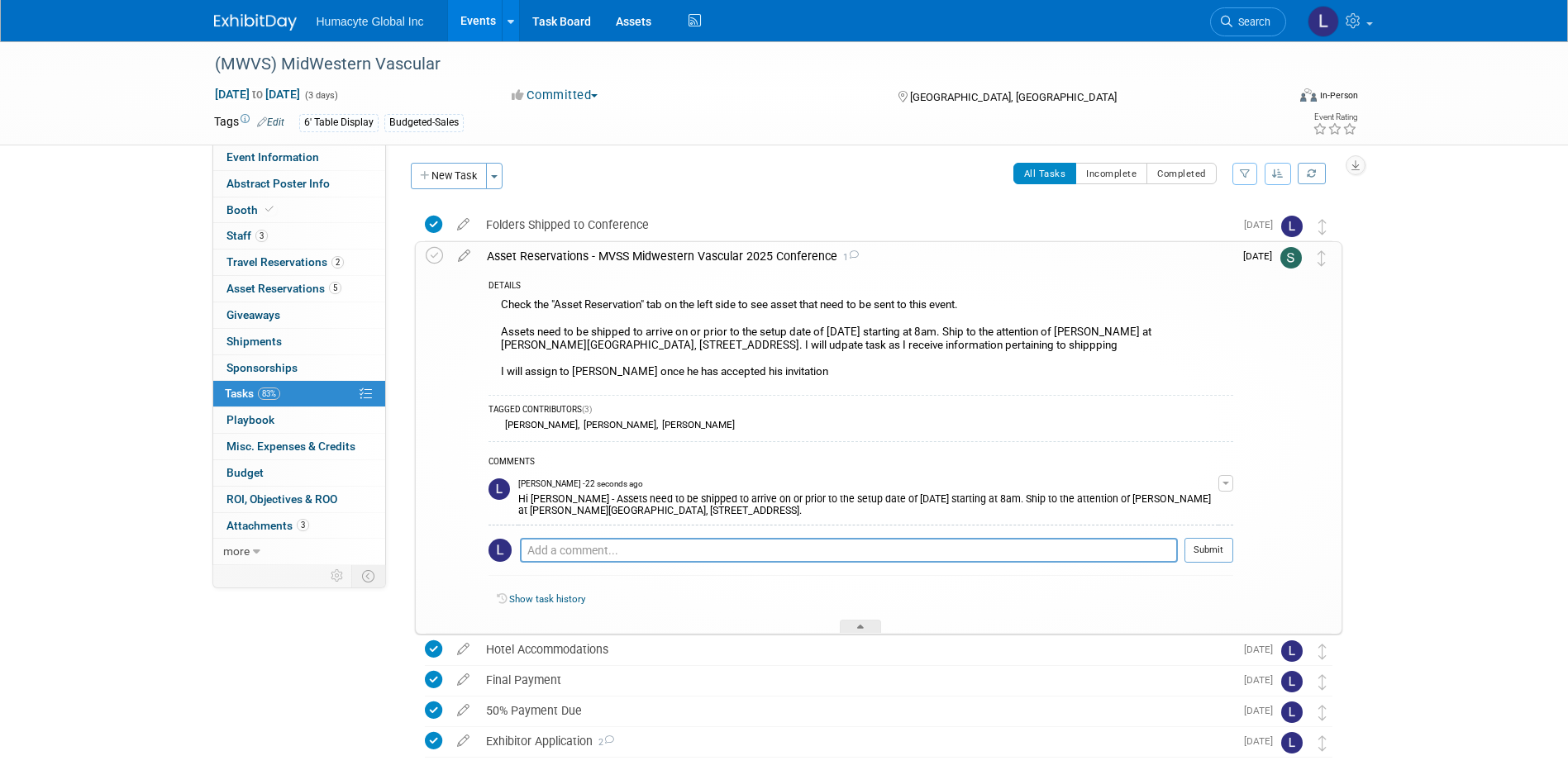
click at [476, 16] on link "Events" at bounding box center [478, 20] width 60 height 41
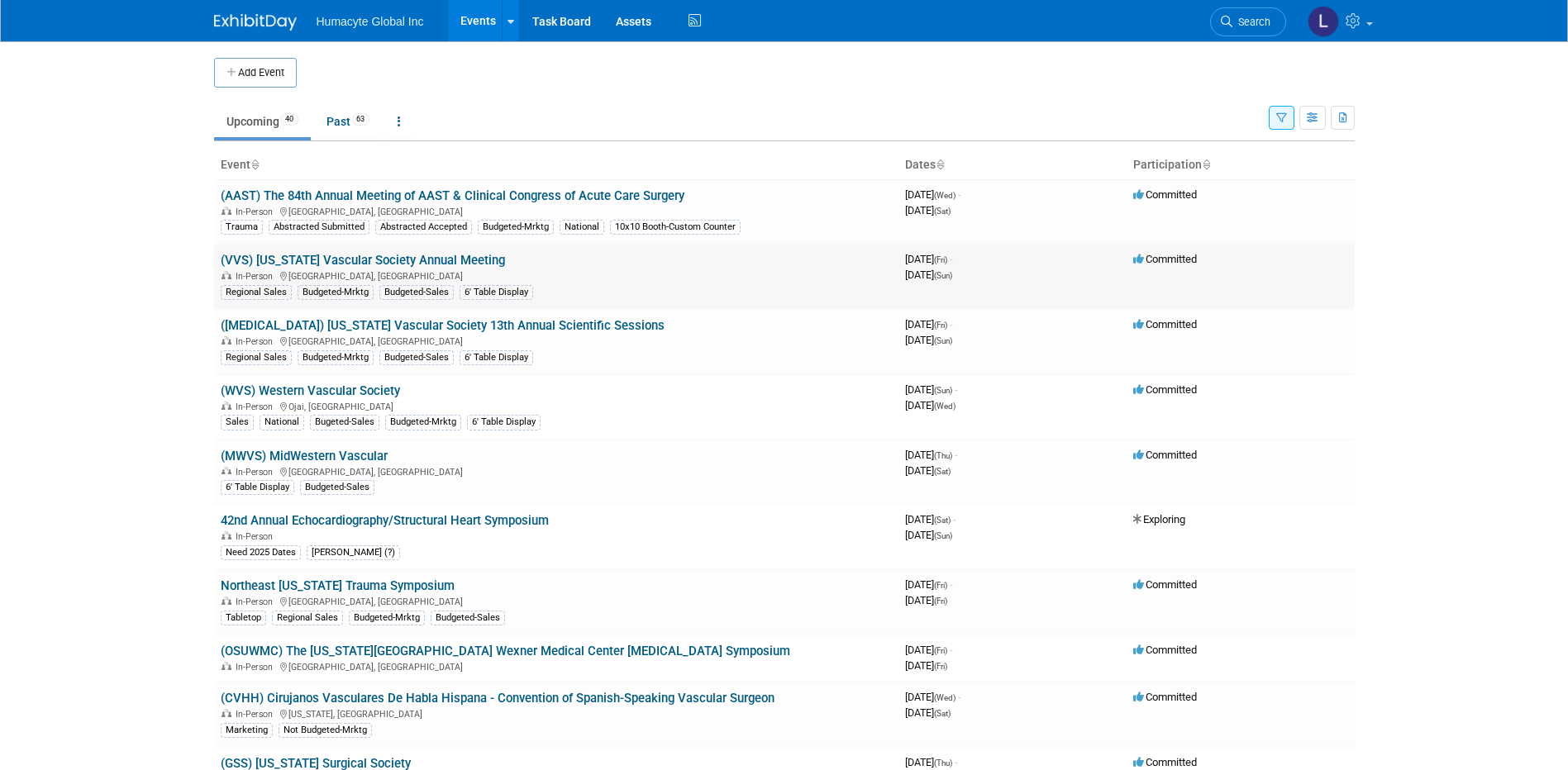
click at [377, 259] on link "(VVS) [US_STATE] Vascular Society Annual Meeting" at bounding box center [362, 261] width 285 height 15
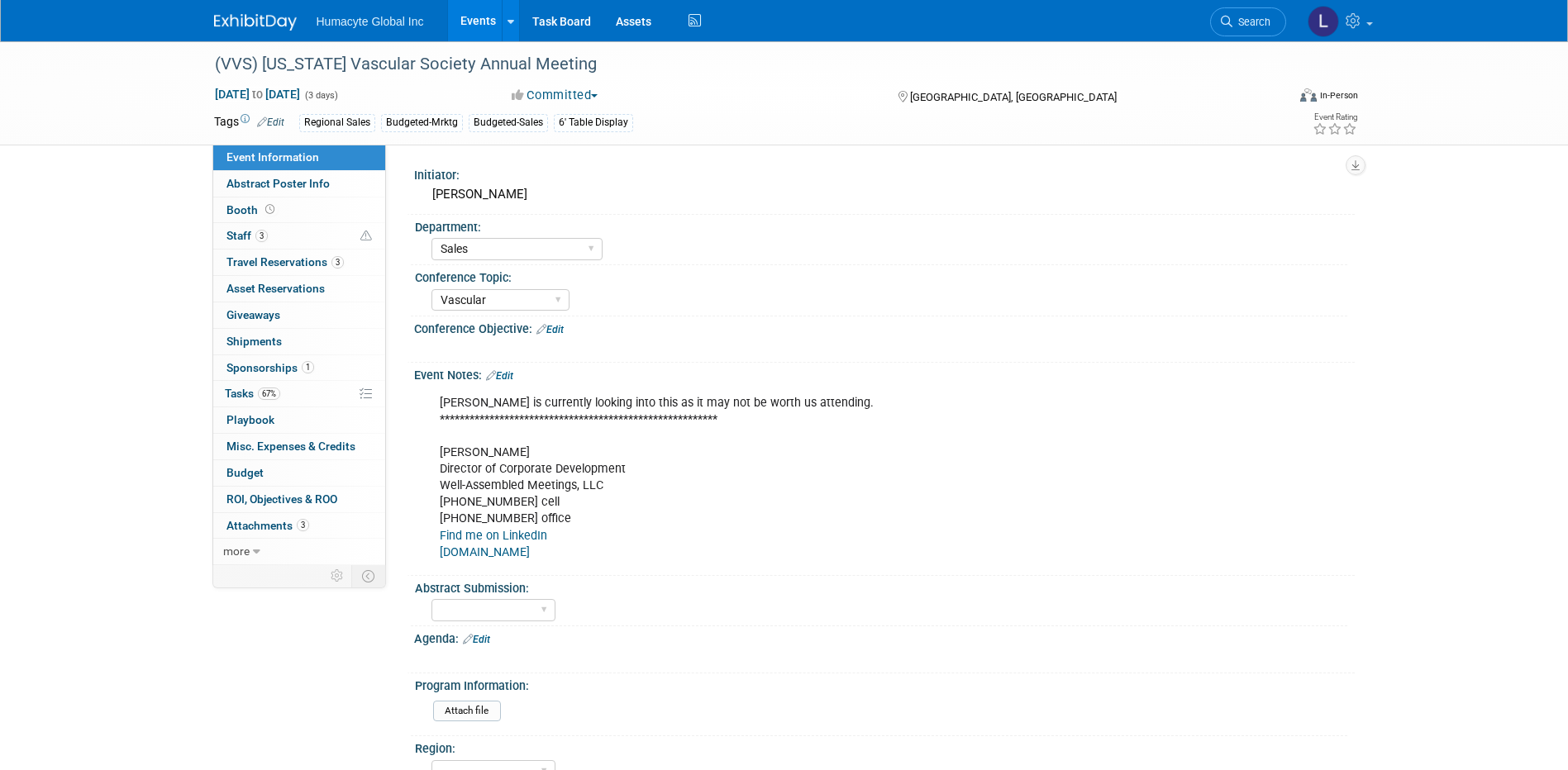
select select "Sales"
select select "Vascular"
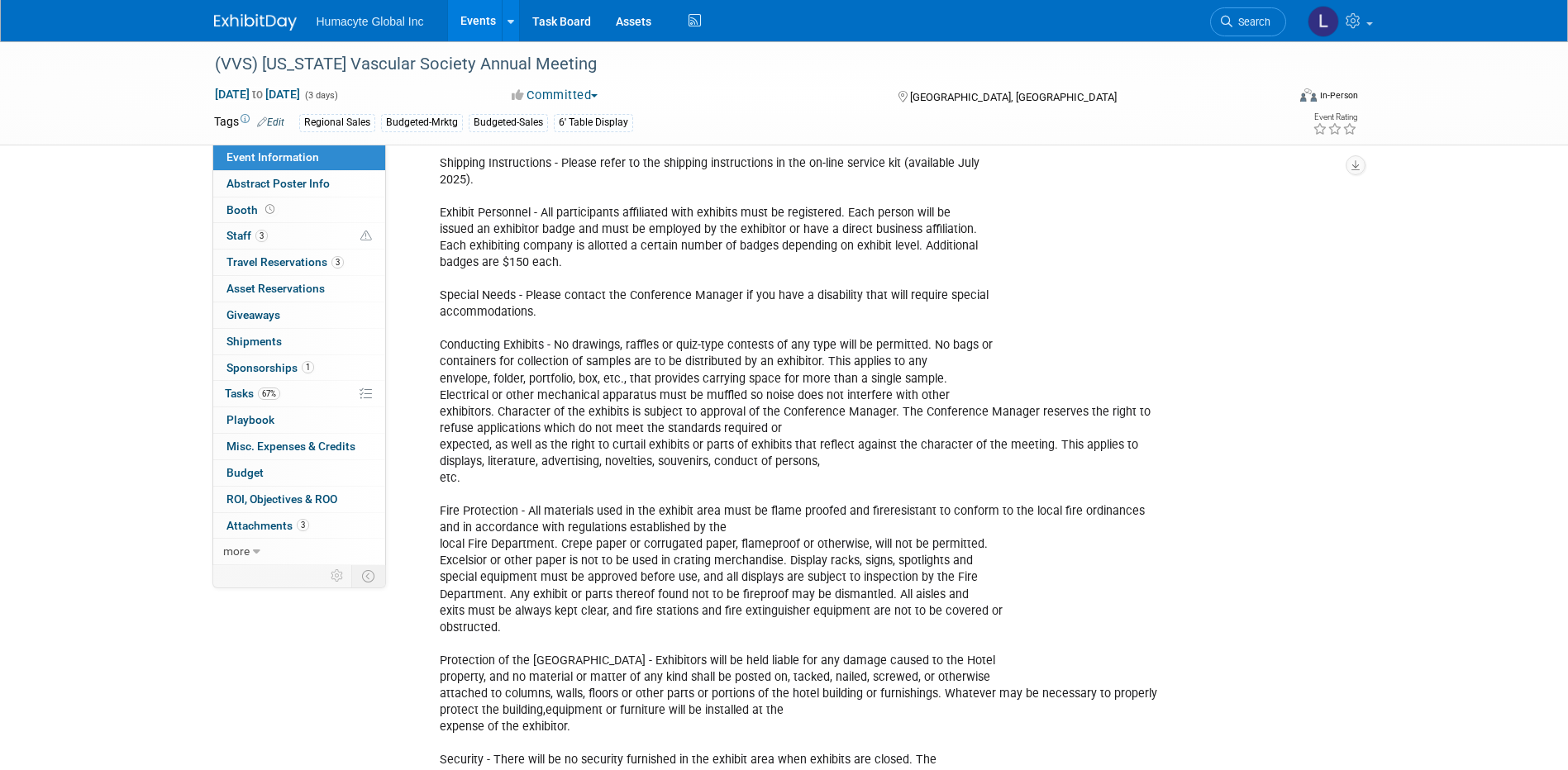
scroll to position [2727, 0]
